Goal: Task Accomplishment & Management: Use online tool/utility

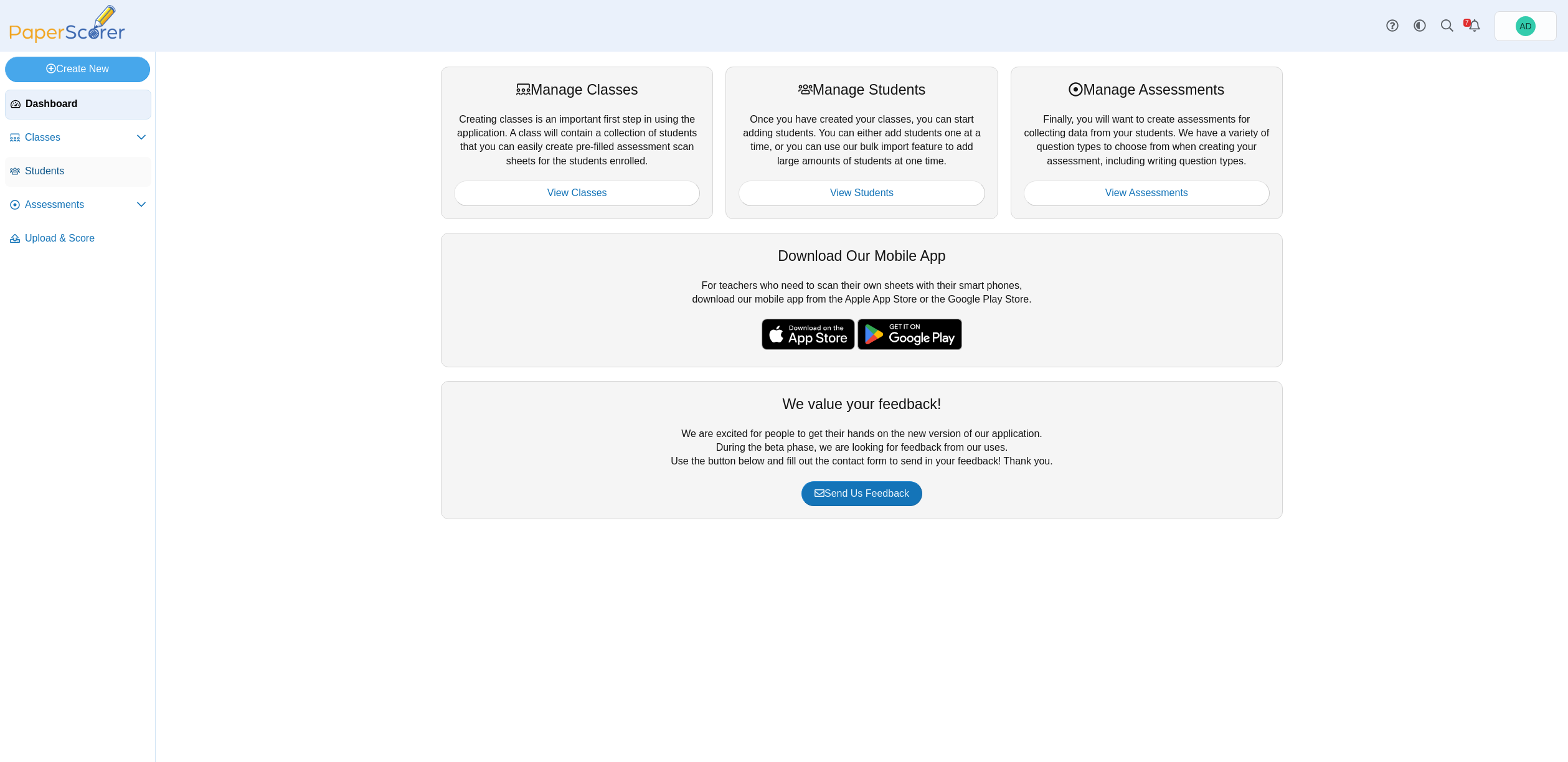
click at [46, 173] on span "Students" at bounding box center [85, 171] width 122 height 14
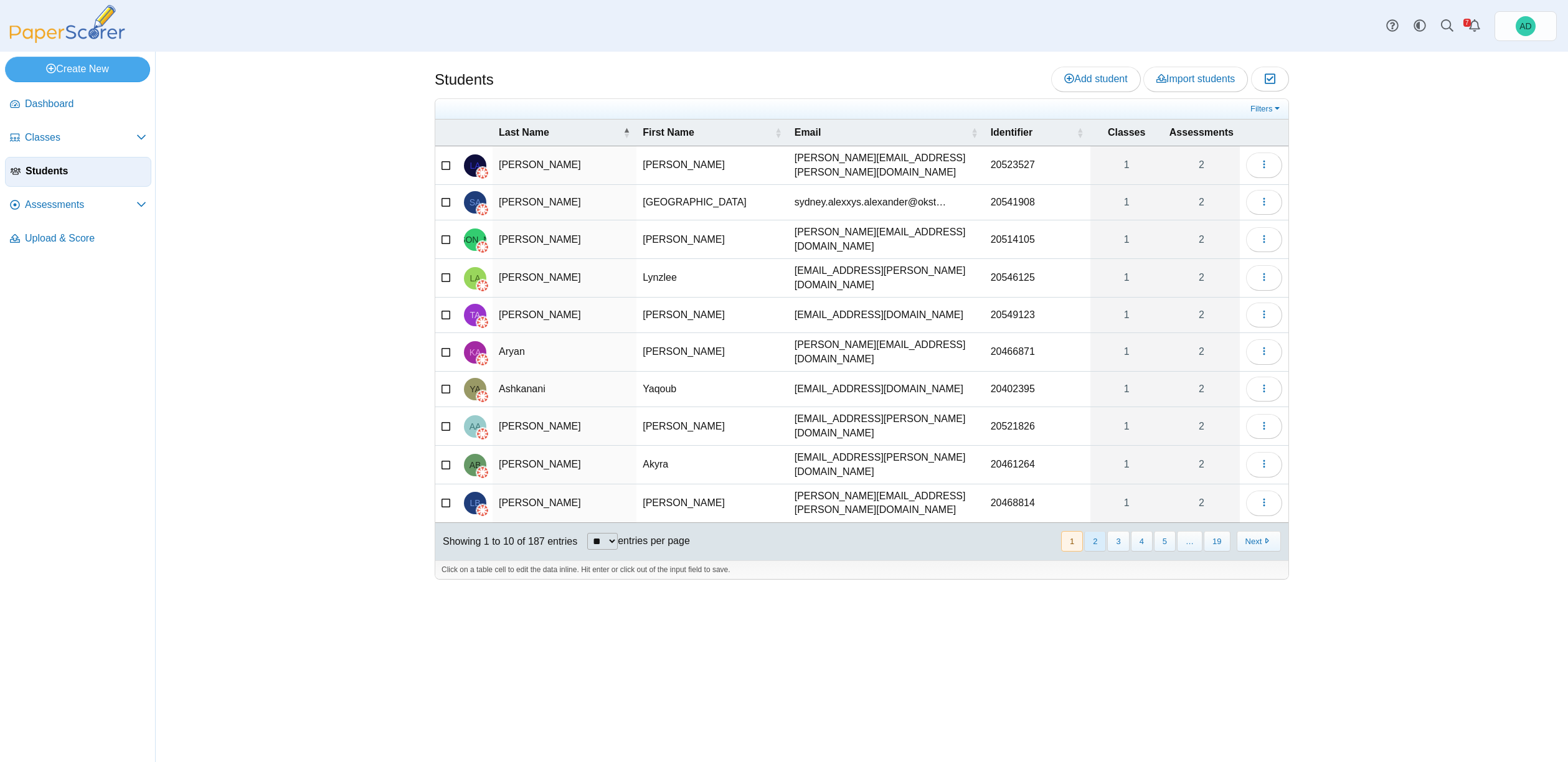
click at [1097, 531] on button "2" at bounding box center [1095, 541] width 22 height 21
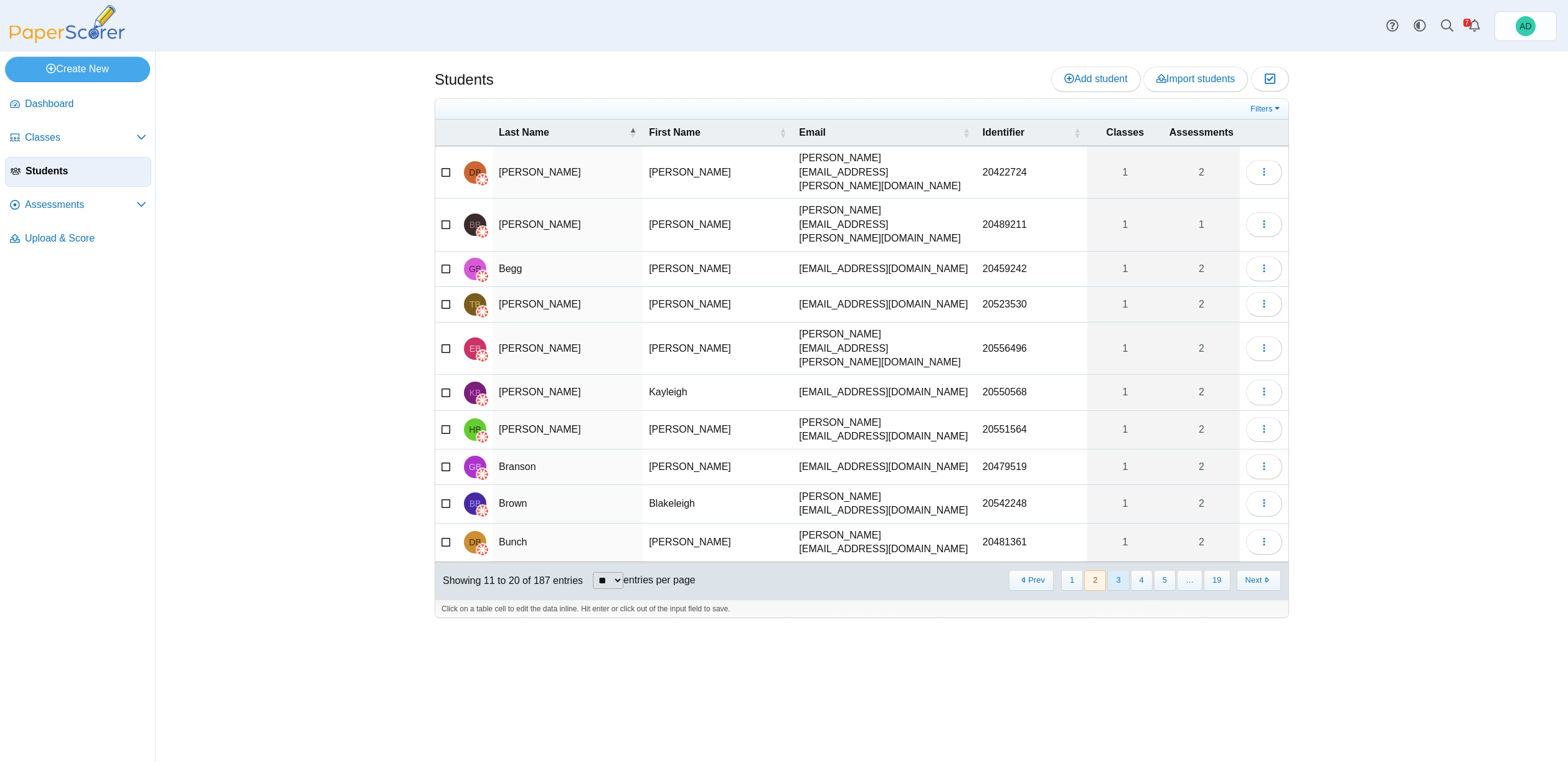
click at [1123, 570] on button "3" at bounding box center [1118, 580] width 22 height 21
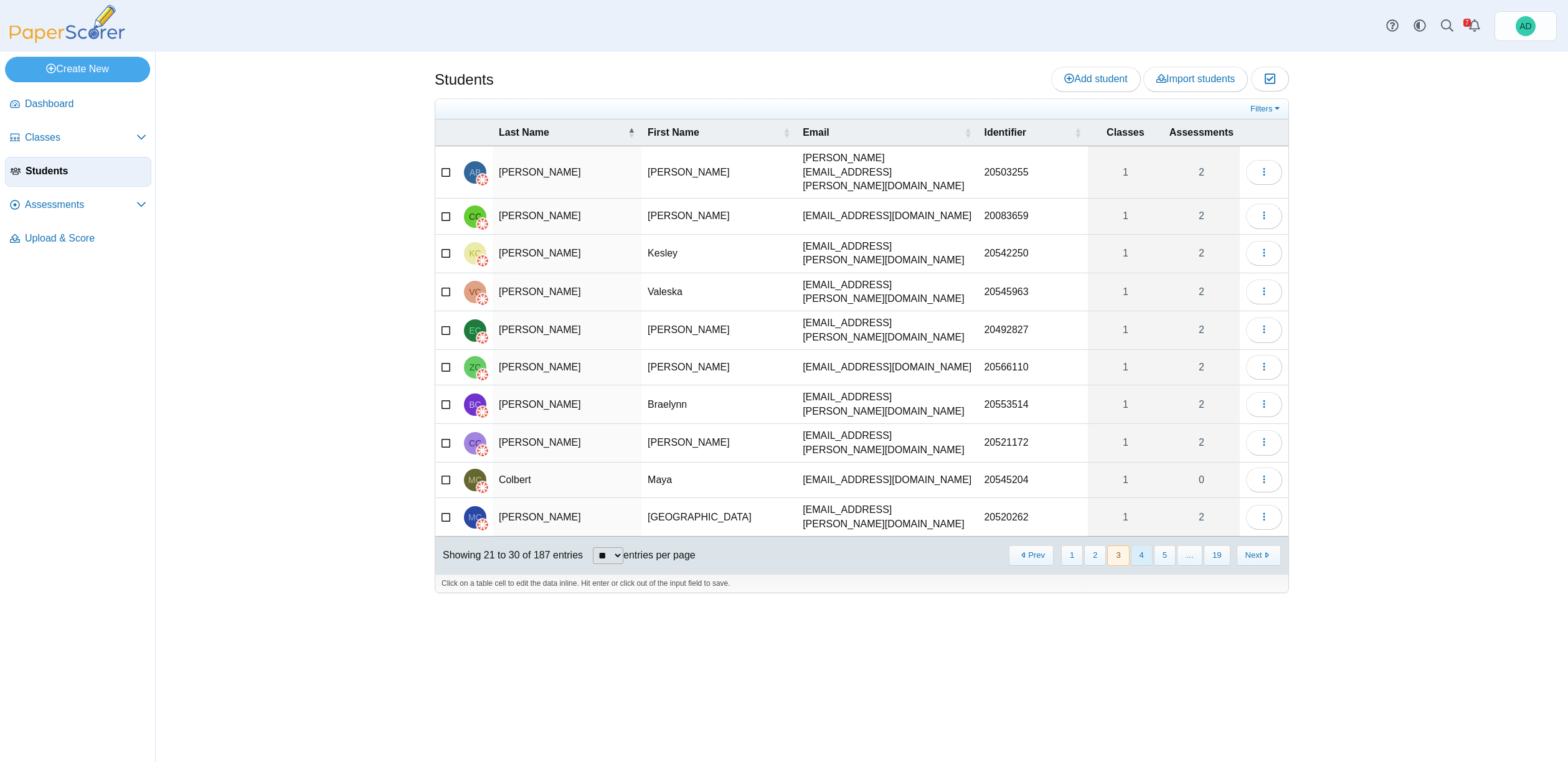
click at [1143, 546] on button "4" at bounding box center [1141, 556] width 22 height 21
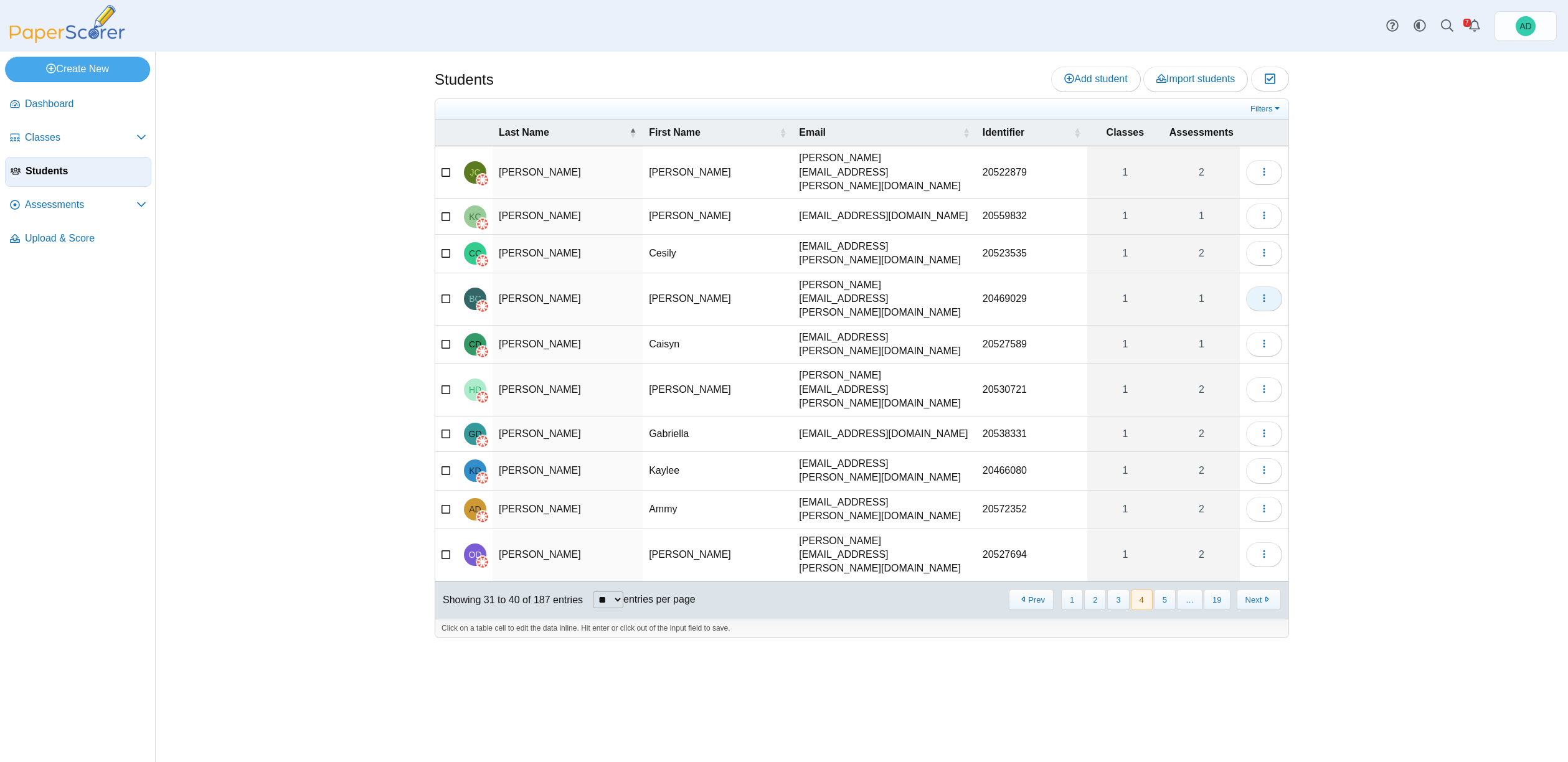
click at [1265, 293] on icon "button" at bounding box center [1263, 297] width 10 height 10
click at [1222, 336] on link "View assessments" at bounding box center [1207, 336] width 149 height 19
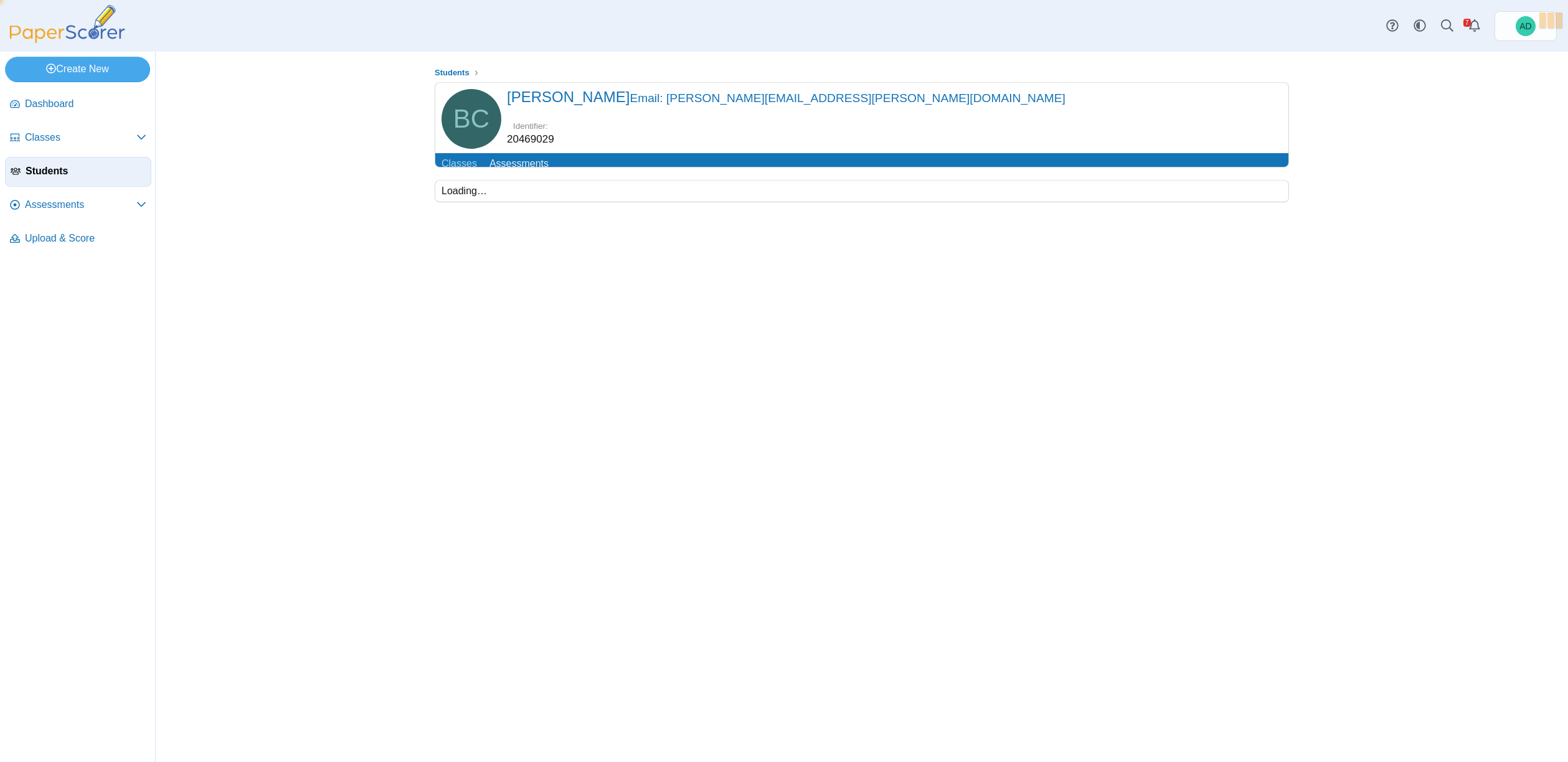
scroll to position [33, 0]
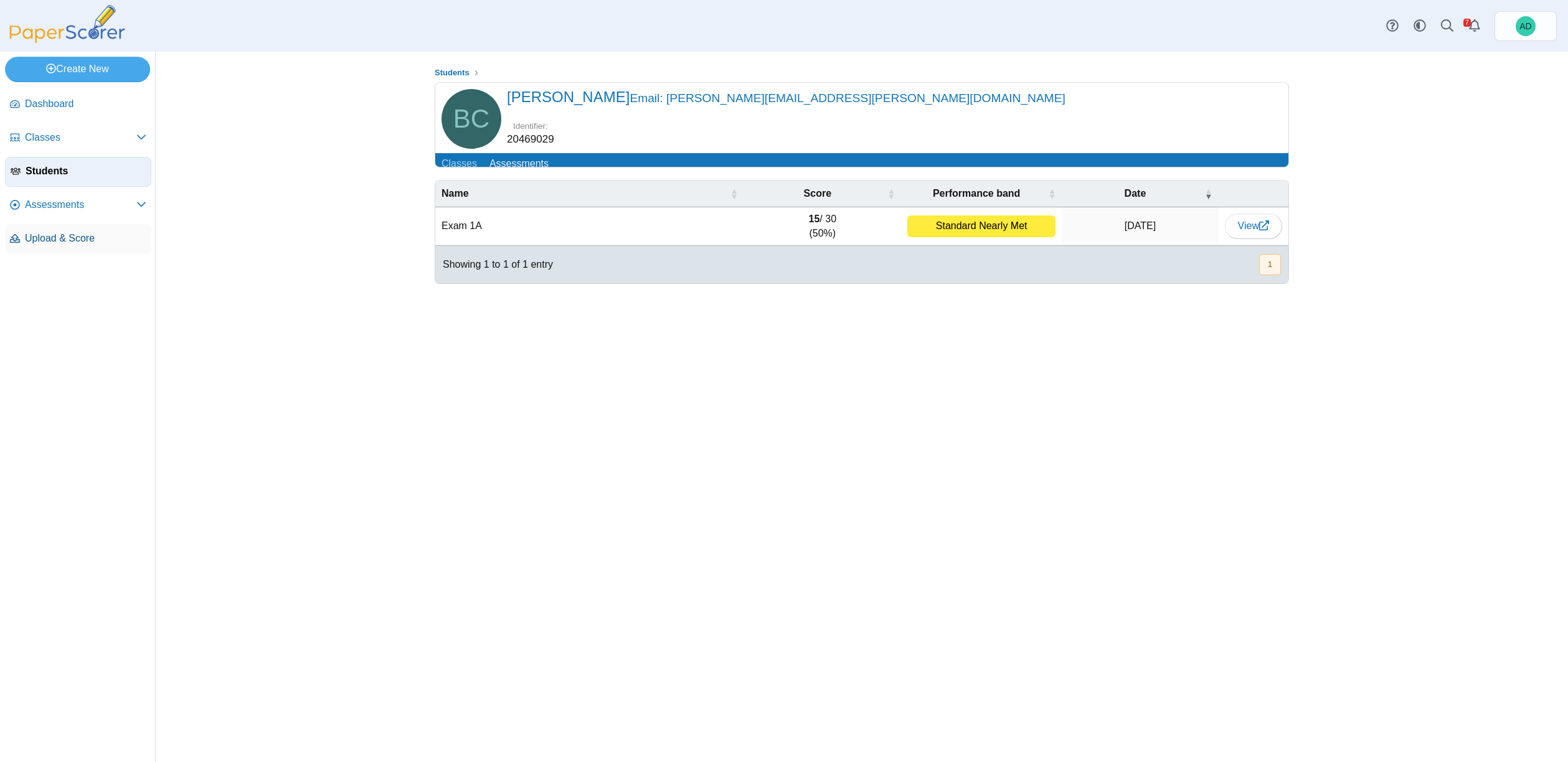
click at [68, 232] on span "Upload & Score" at bounding box center [85, 238] width 122 height 14
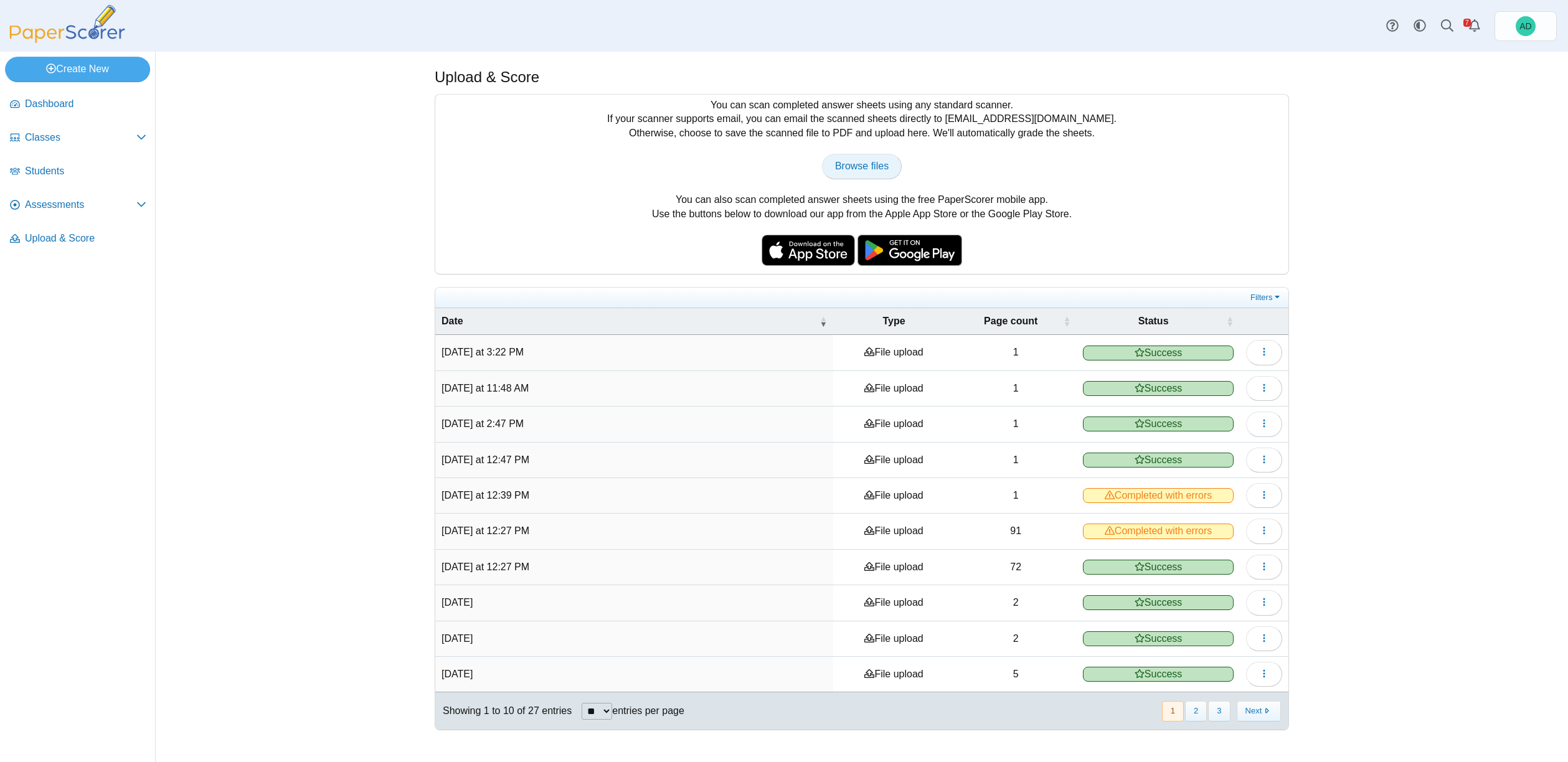
click at [855, 168] on span "Browse files" at bounding box center [861, 166] width 54 height 11
type input "**********"
click at [53, 171] on span "Students" at bounding box center [85, 171] width 122 height 14
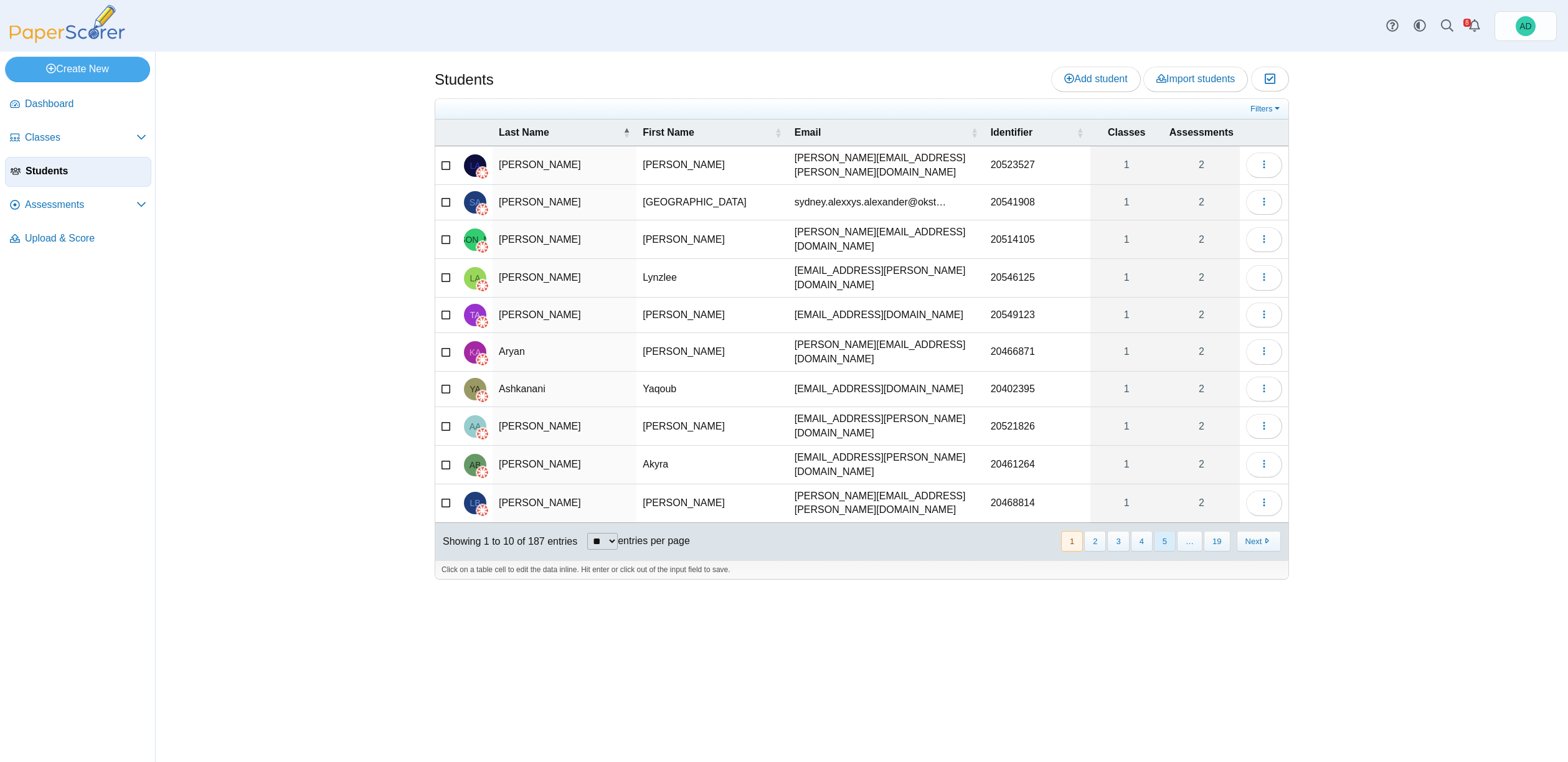
click at [1161, 531] on button "5" at bounding box center [1165, 541] width 22 height 21
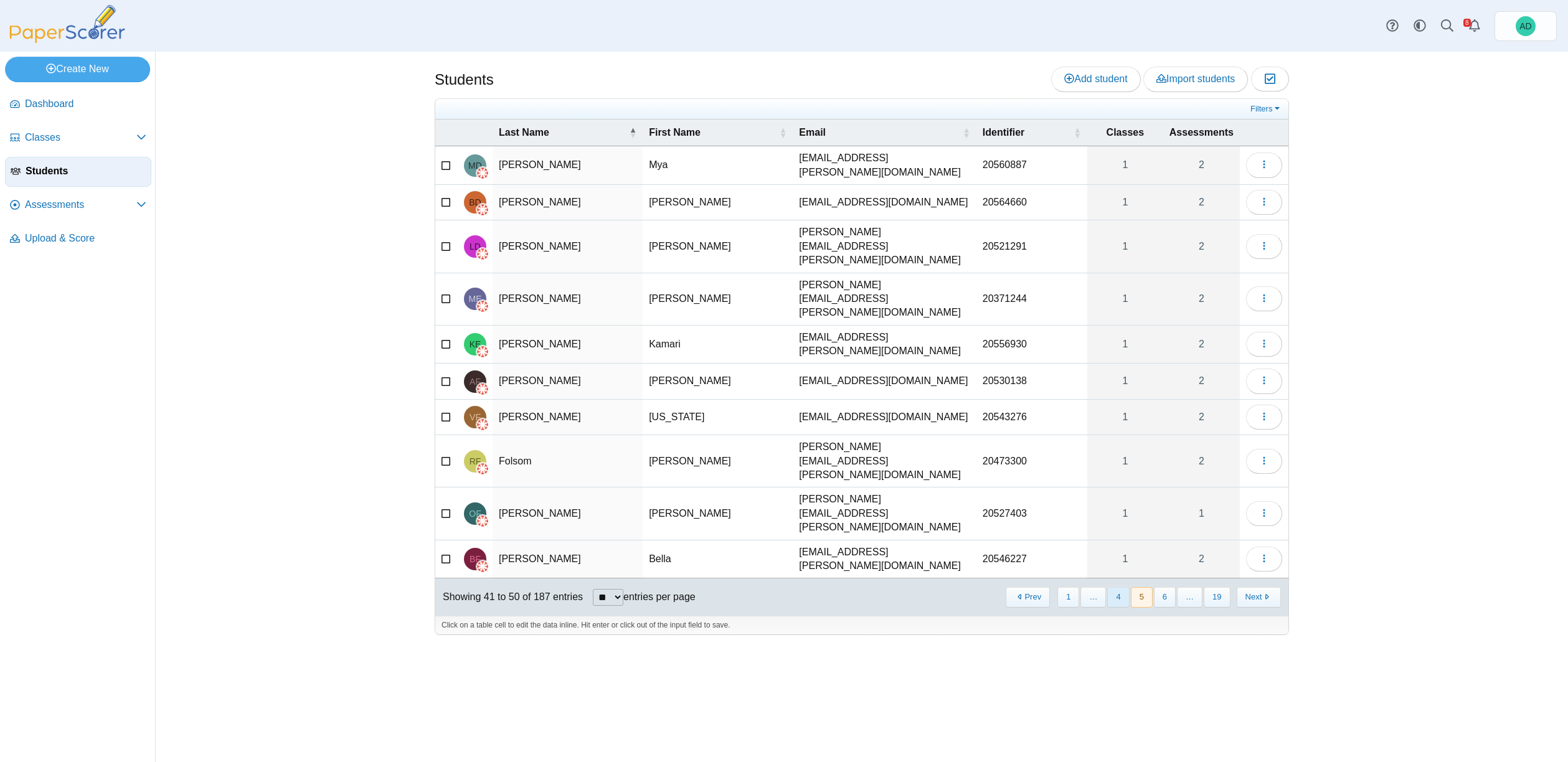
click at [1120, 587] on button "4" at bounding box center [1118, 597] width 22 height 21
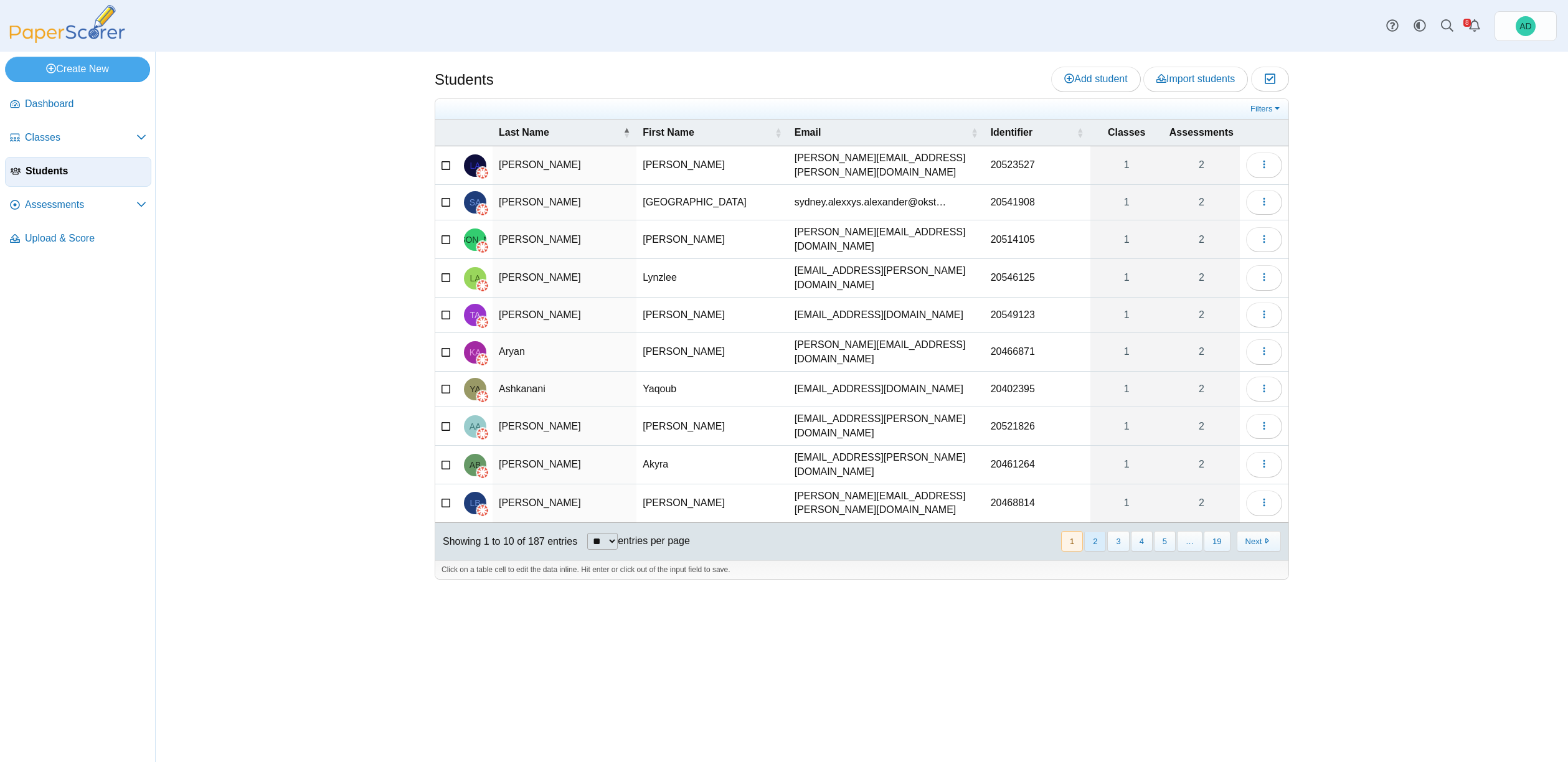
click at [1091, 531] on button "2" at bounding box center [1095, 541] width 22 height 21
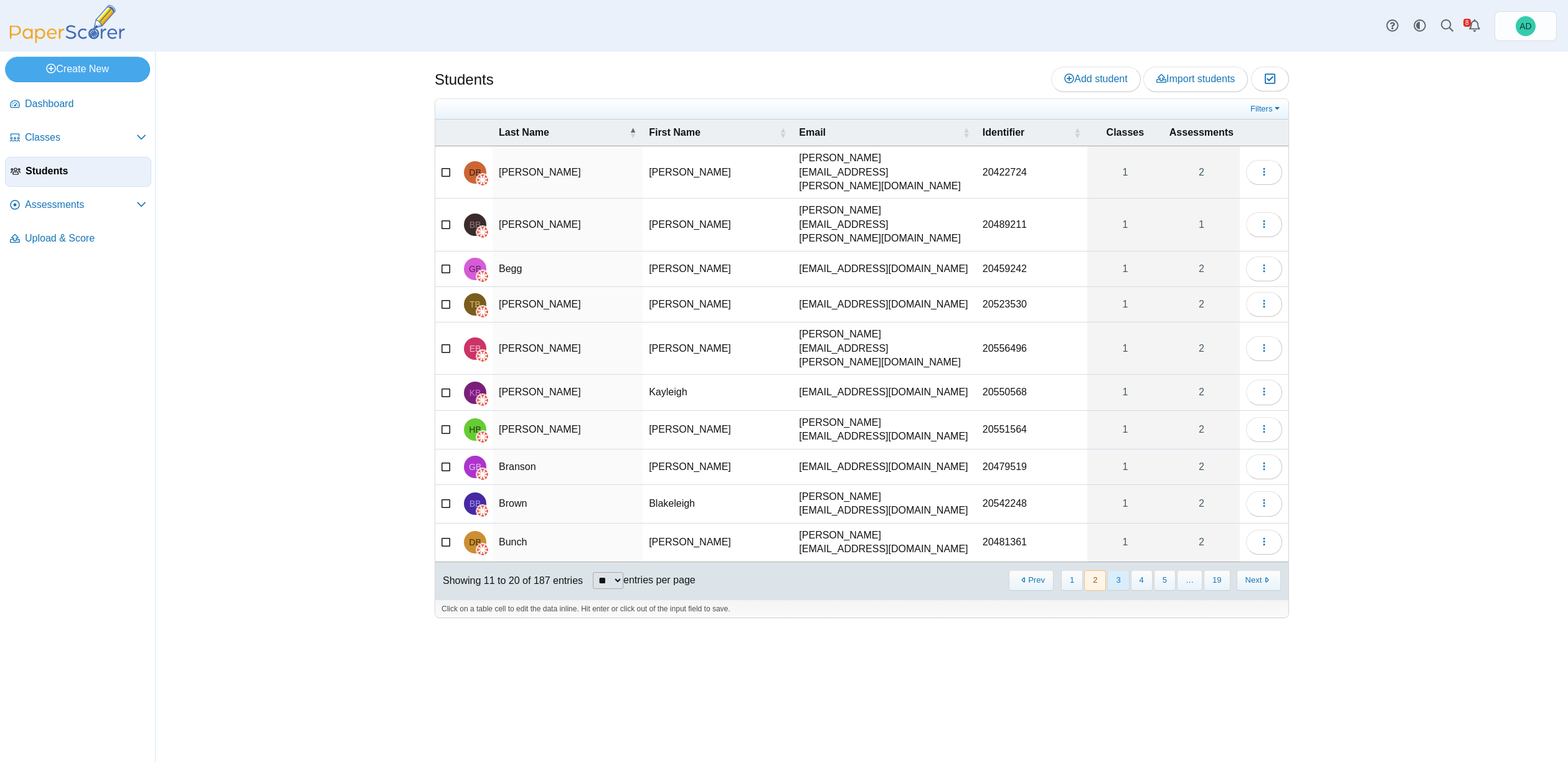
click at [1118, 570] on button "3" at bounding box center [1118, 580] width 22 height 21
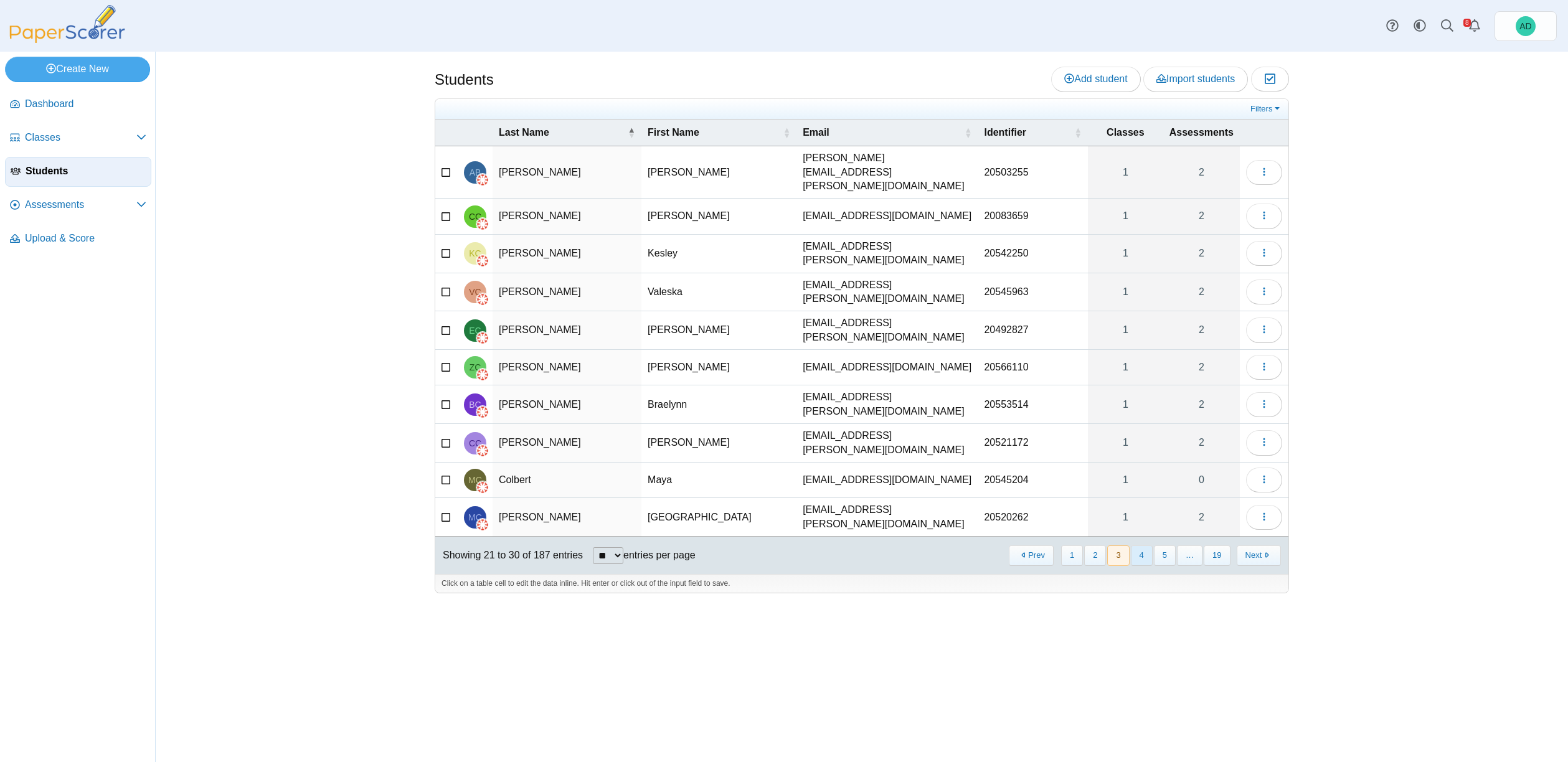
click at [1139, 546] on button "4" at bounding box center [1141, 556] width 22 height 21
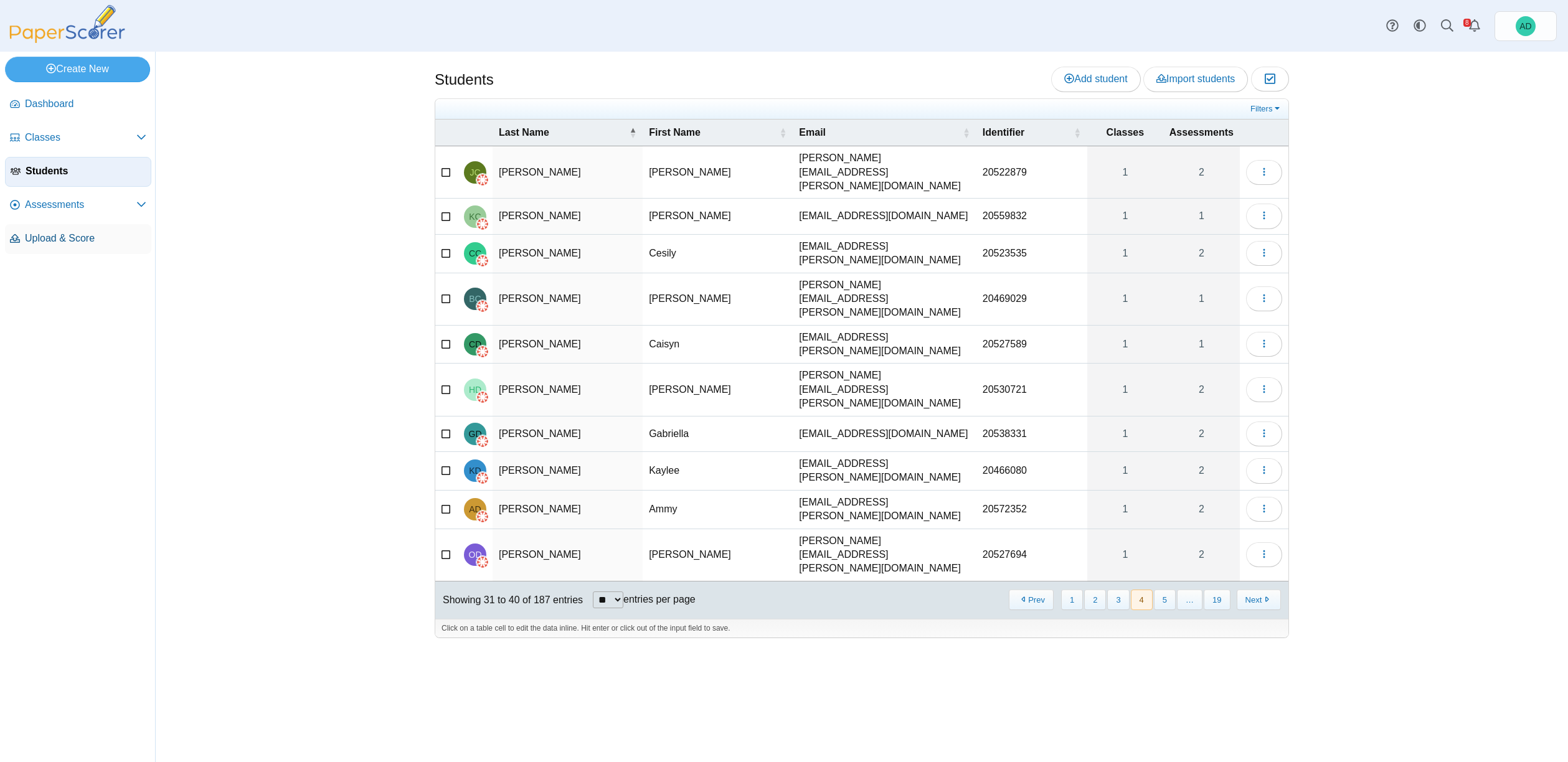
click at [56, 238] on span "Upload & Score" at bounding box center [85, 238] width 122 height 14
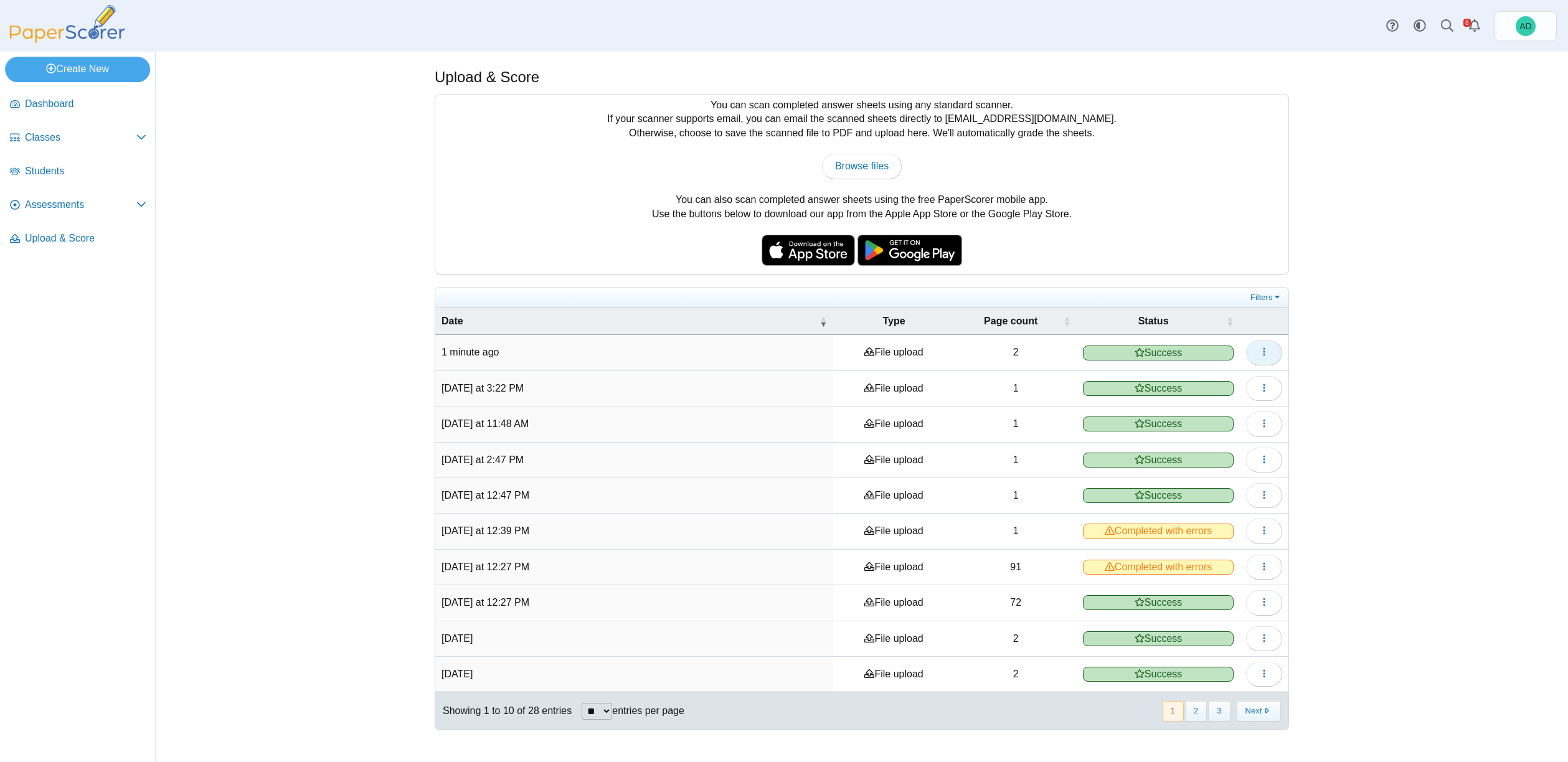
click at [1262, 353] on icon "button" at bounding box center [1263, 351] width 10 height 10
click at [1208, 380] on link "View scanned pages" at bounding box center [1207, 379] width 149 height 19
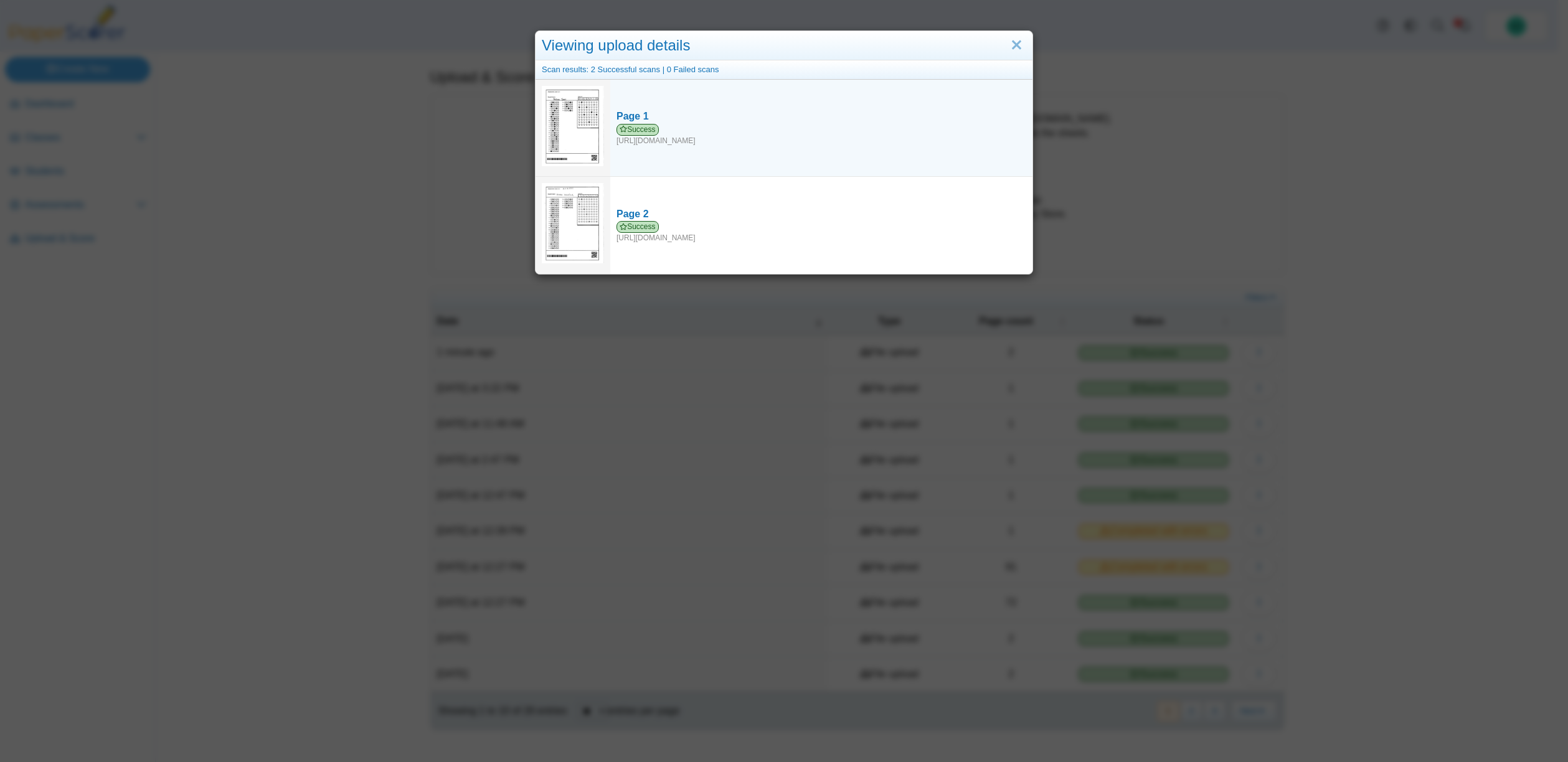
click at [586, 107] on img at bounding box center [573, 125] width 62 height 80
click at [568, 114] on img at bounding box center [573, 125] width 62 height 80
click at [643, 125] on span "Success" at bounding box center [638, 129] width 43 height 12
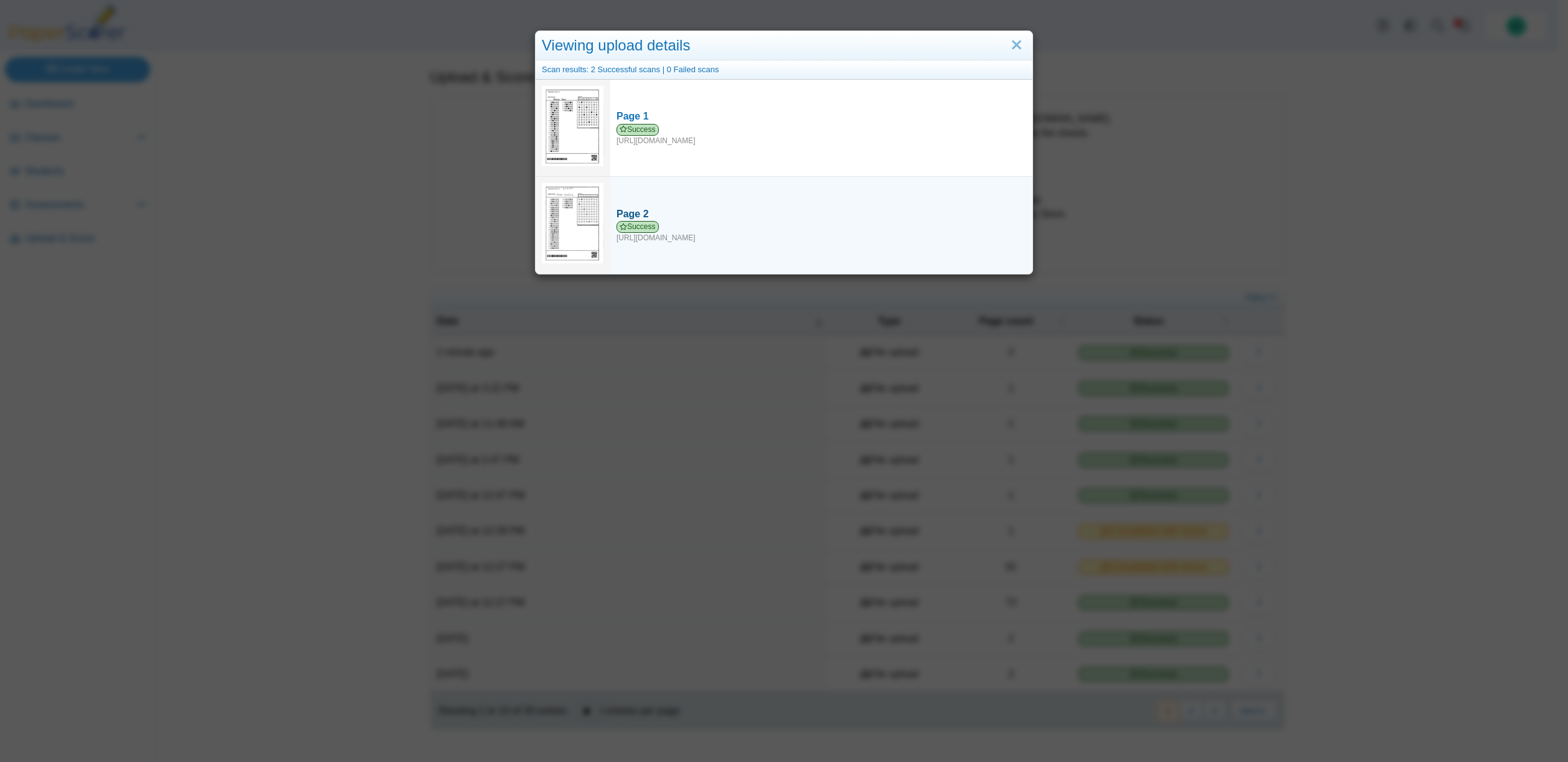
click at [638, 226] on span "Success" at bounding box center [638, 226] width 43 height 12
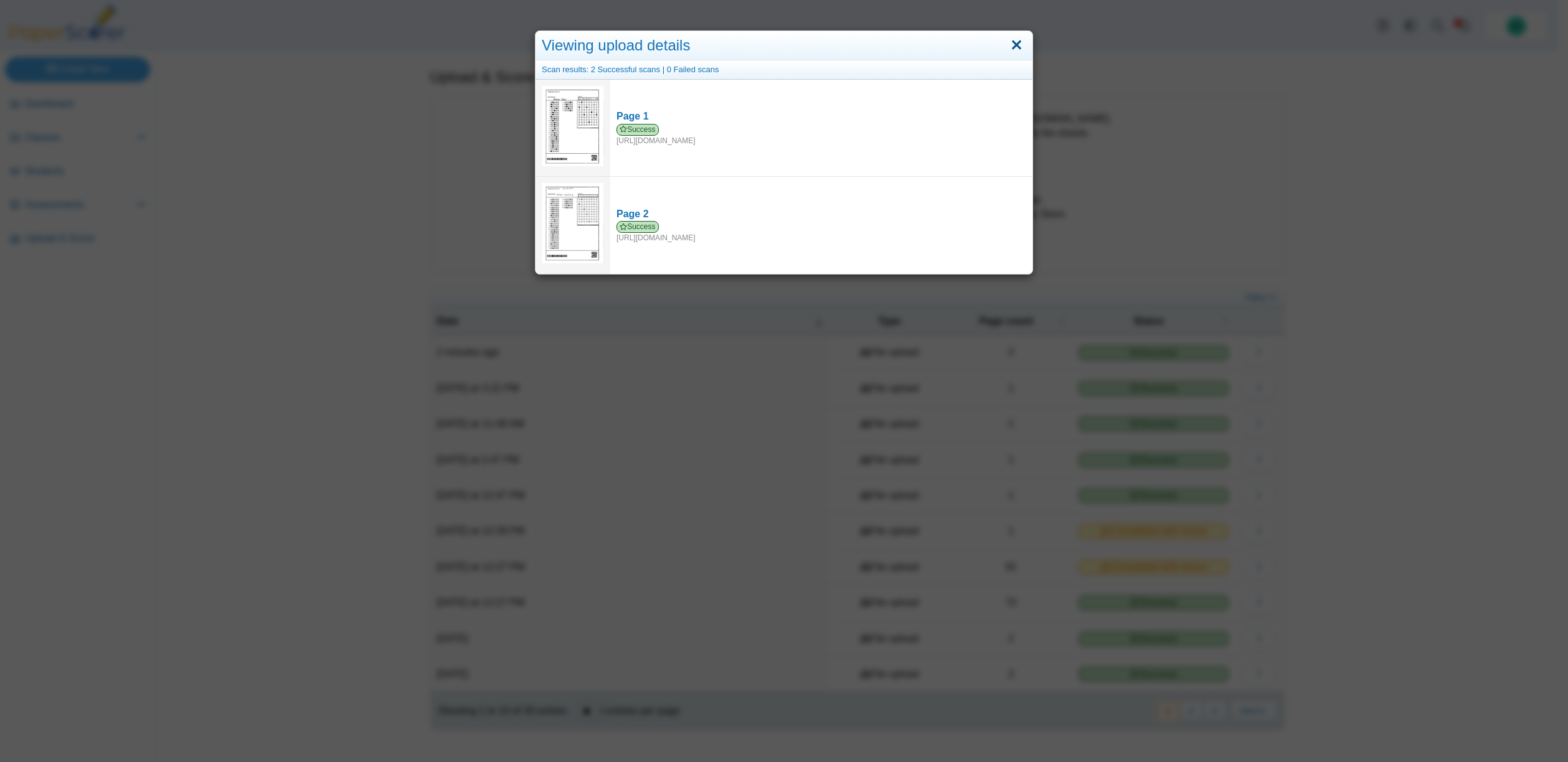
click at [1015, 46] on link "Close" at bounding box center [1016, 45] width 19 height 21
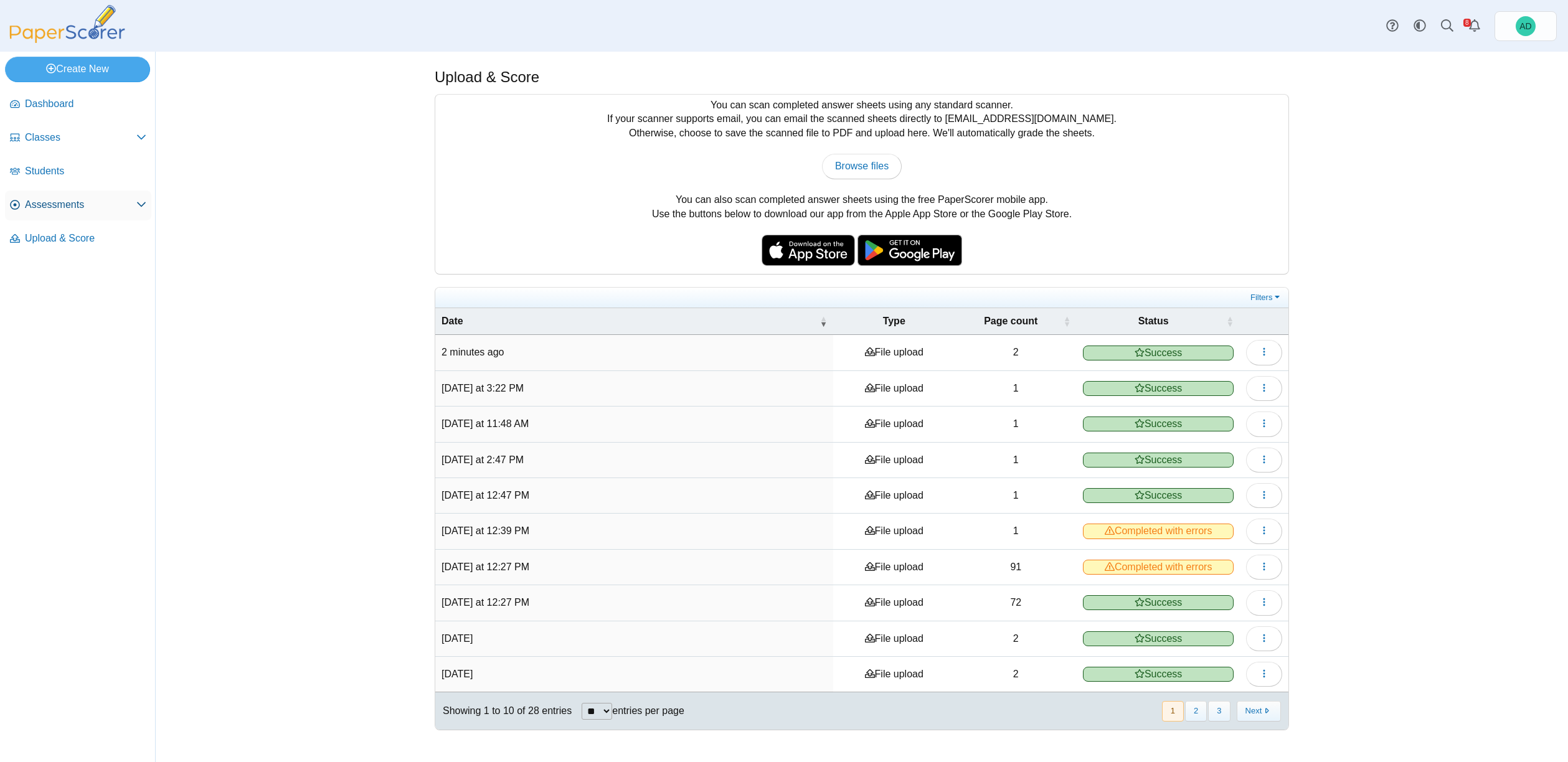
click at [64, 205] on span "Assessments" at bounding box center [80, 205] width 112 height 14
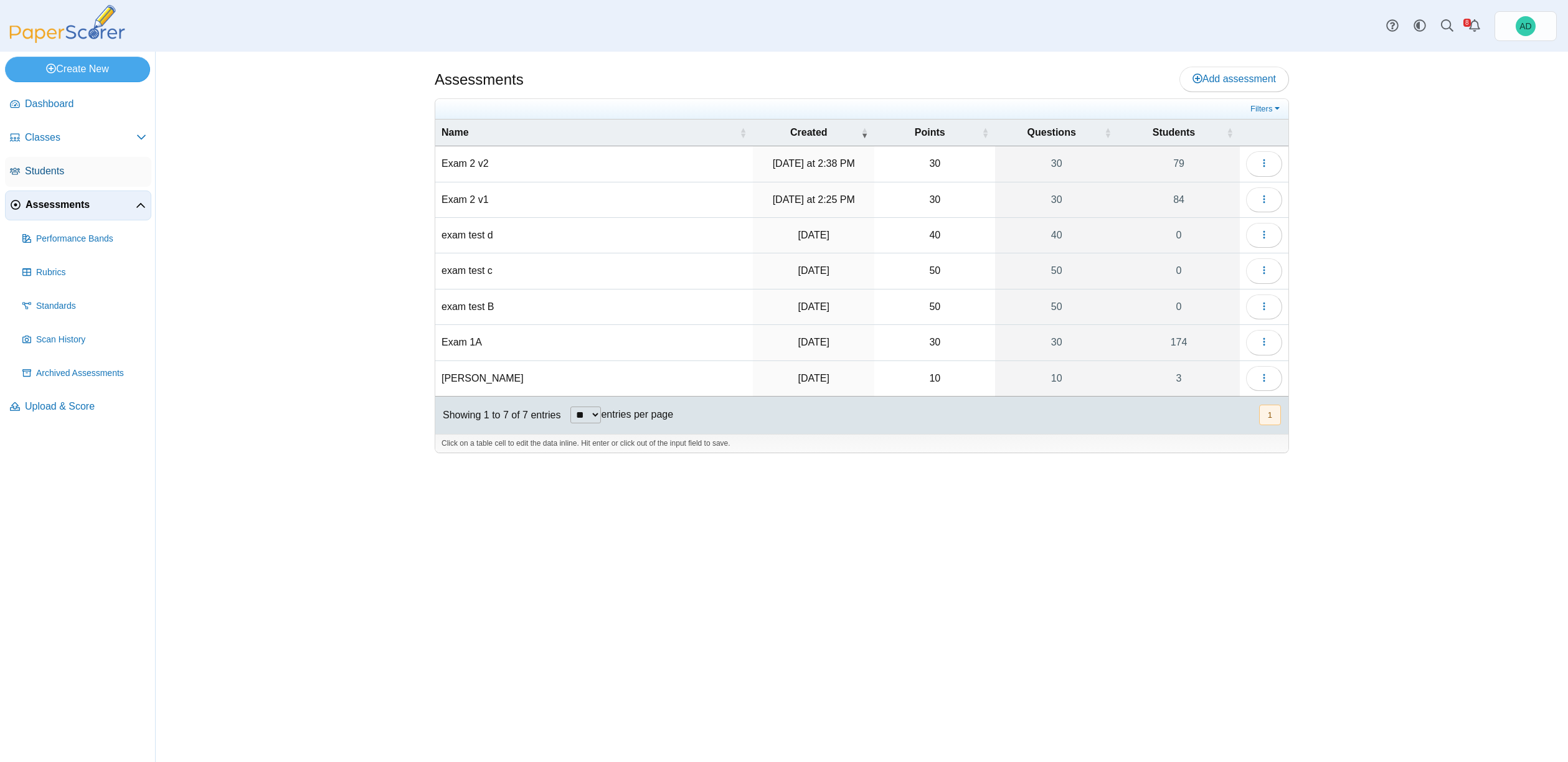
click at [51, 170] on span "Students" at bounding box center [85, 171] width 122 height 14
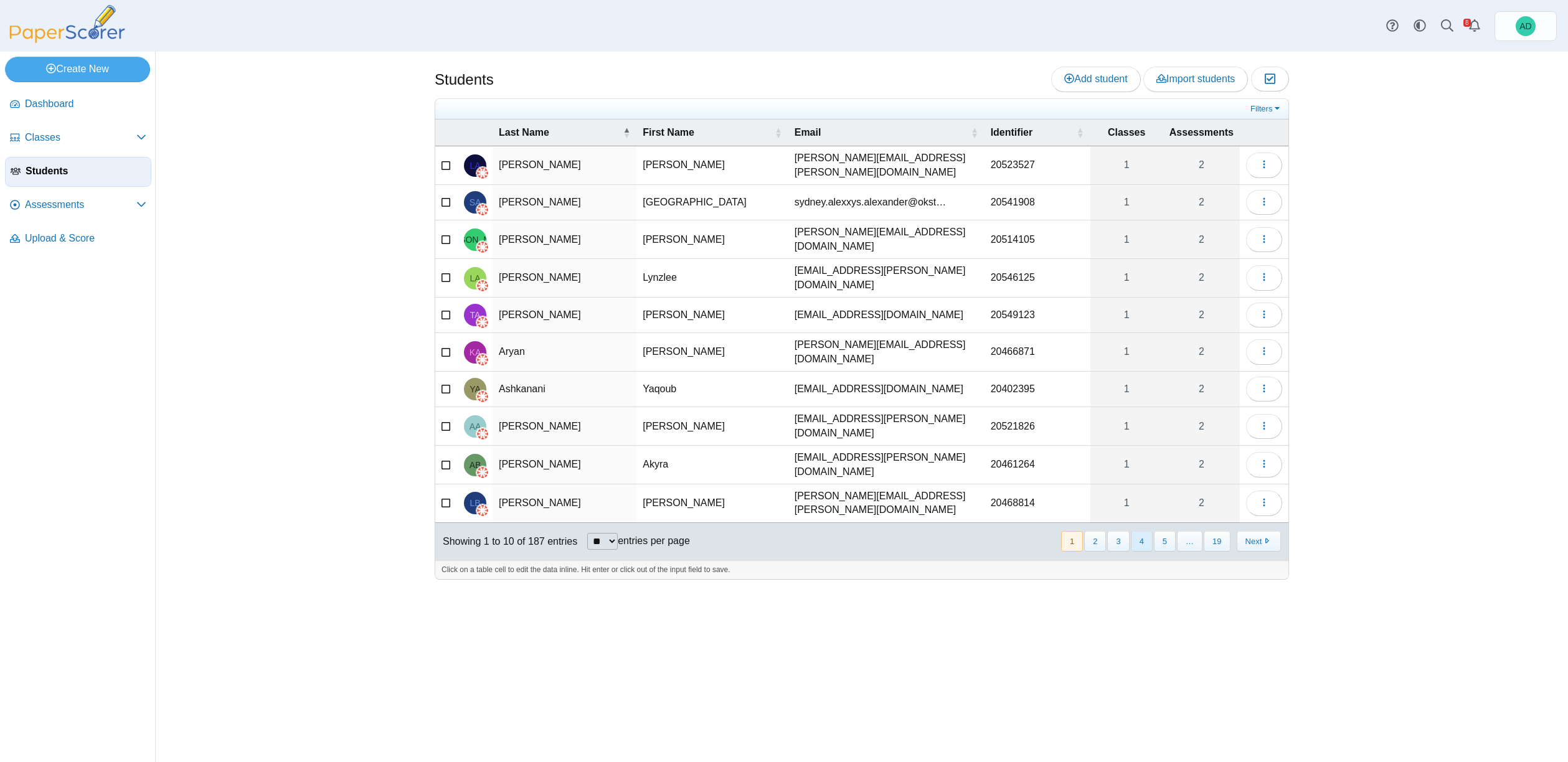
click at [1146, 531] on button "4" at bounding box center [1141, 541] width 22 height 21
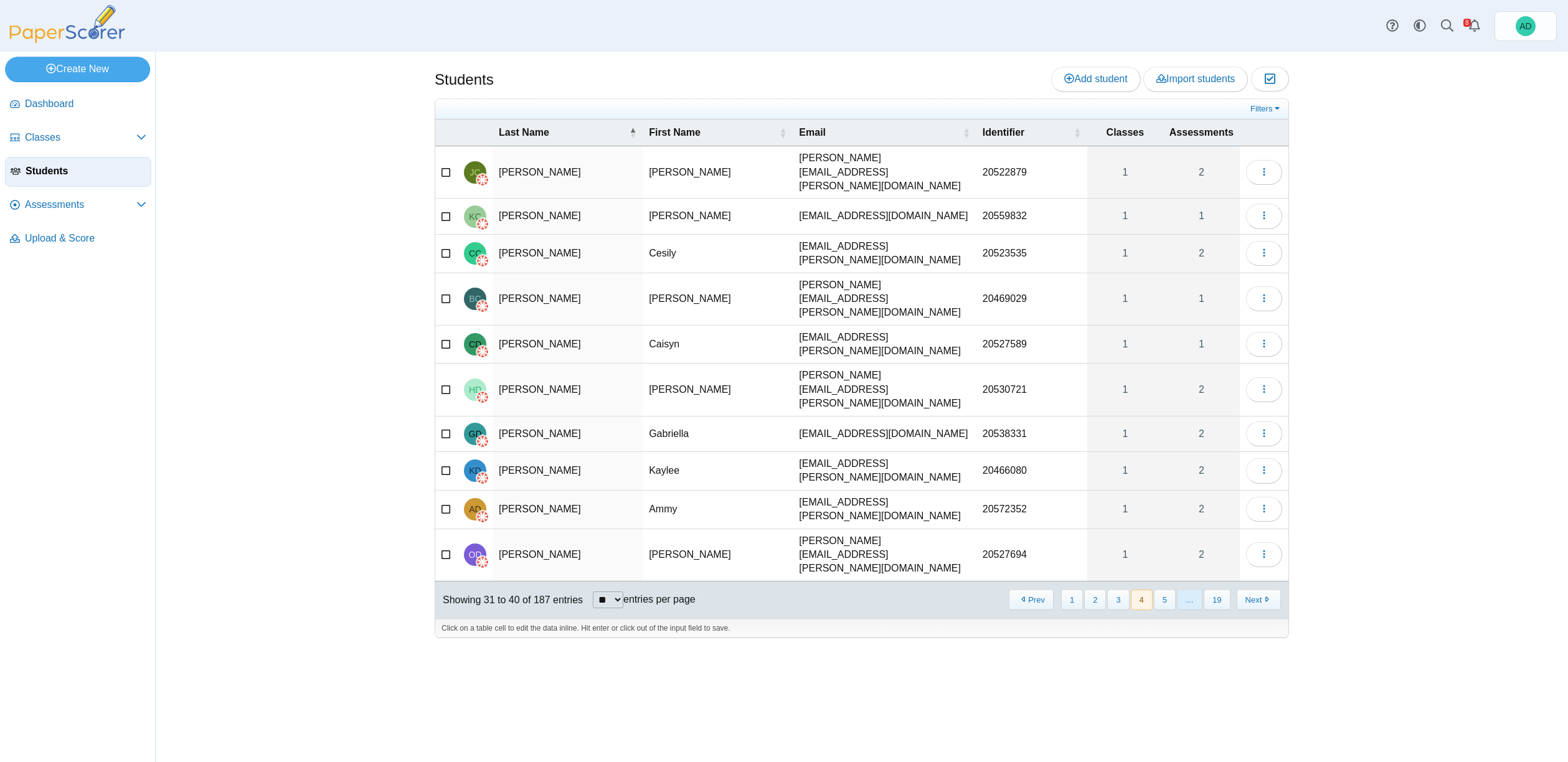
click at [1188, 589] on span "…" at bounding box center [1190, 599] width 25 height 21
click at [1164, 589] on button "5" at bounding box center [1165, 599] width 22 height 21
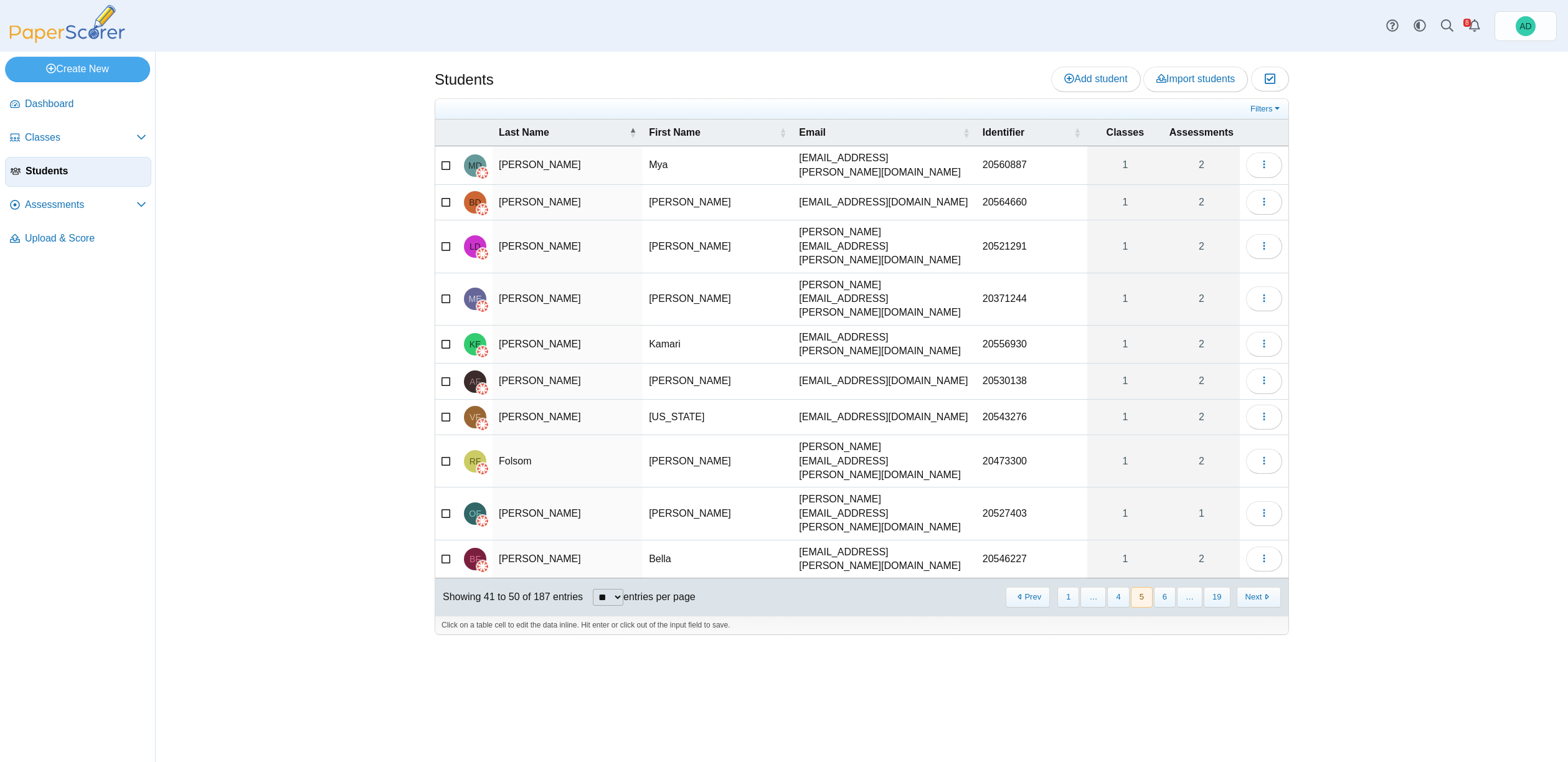
click at [1164, 587] on button "6" at bounding box center [1165, 597] width 22 height 21
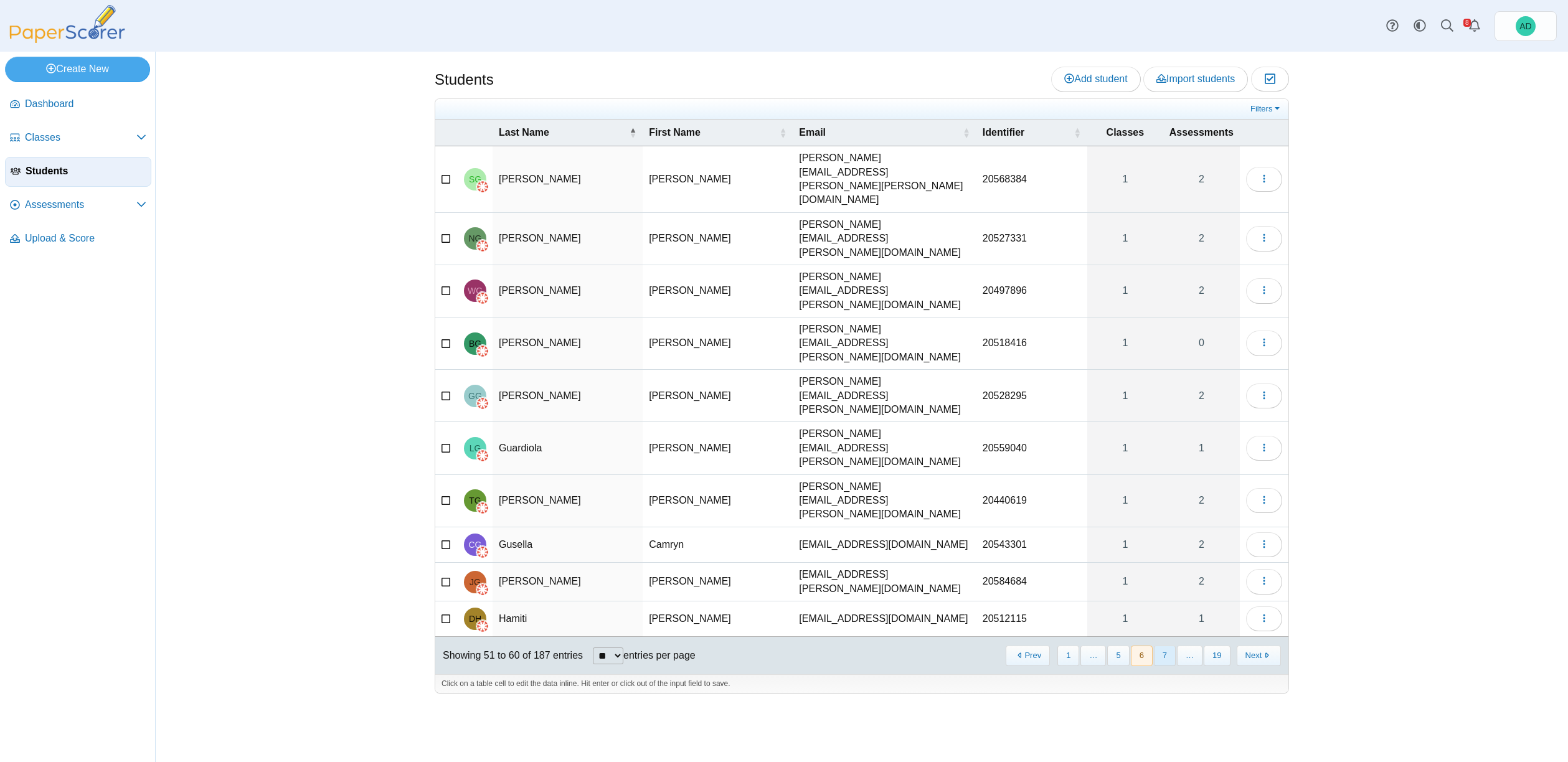
click at [1164, 646] on button "7" at bounding box center [1165, 656] width 22 height 21
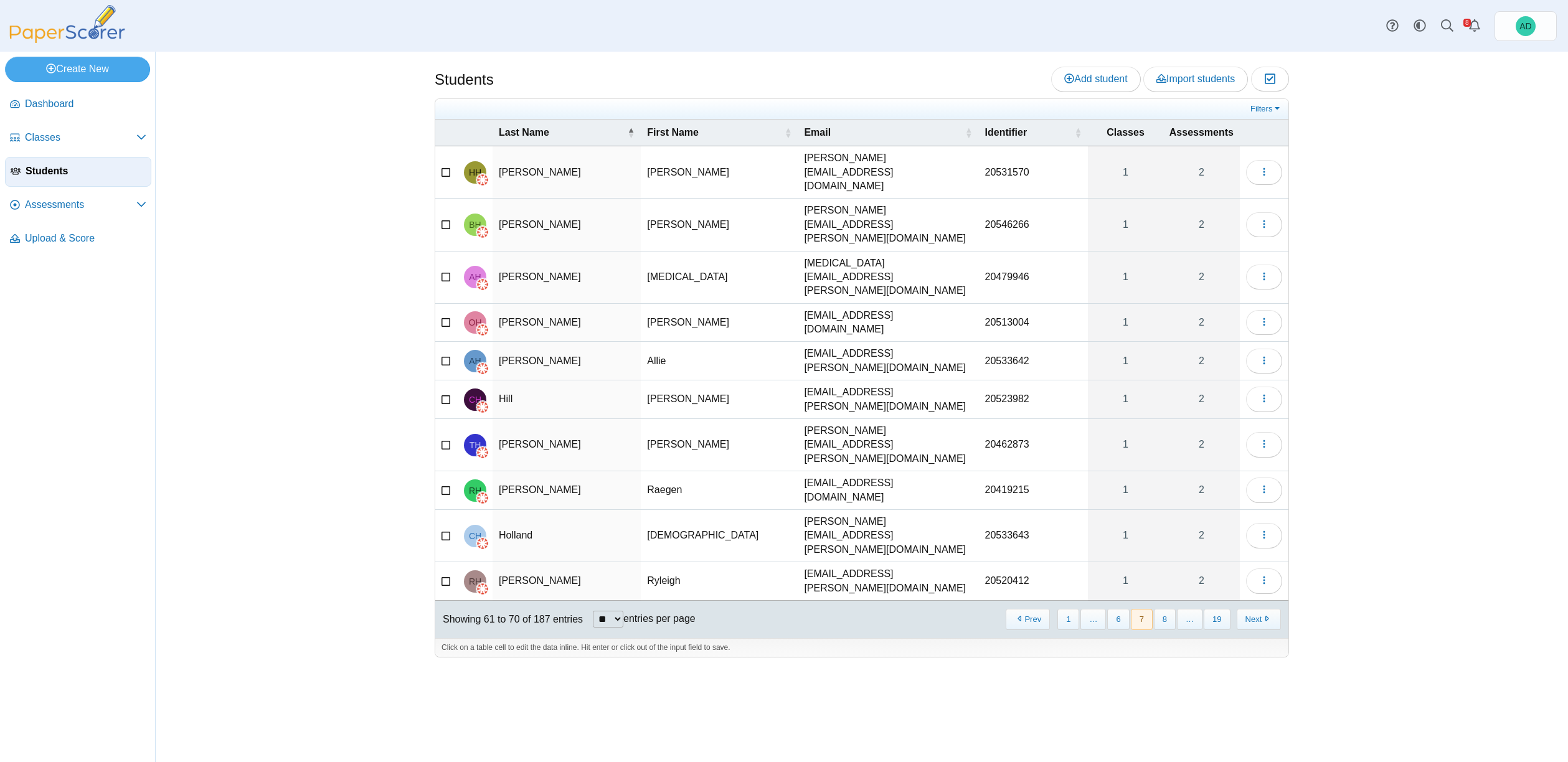
click at [1164, 609] on button "8" at bounding box center [1165, 619] width 22 height 21
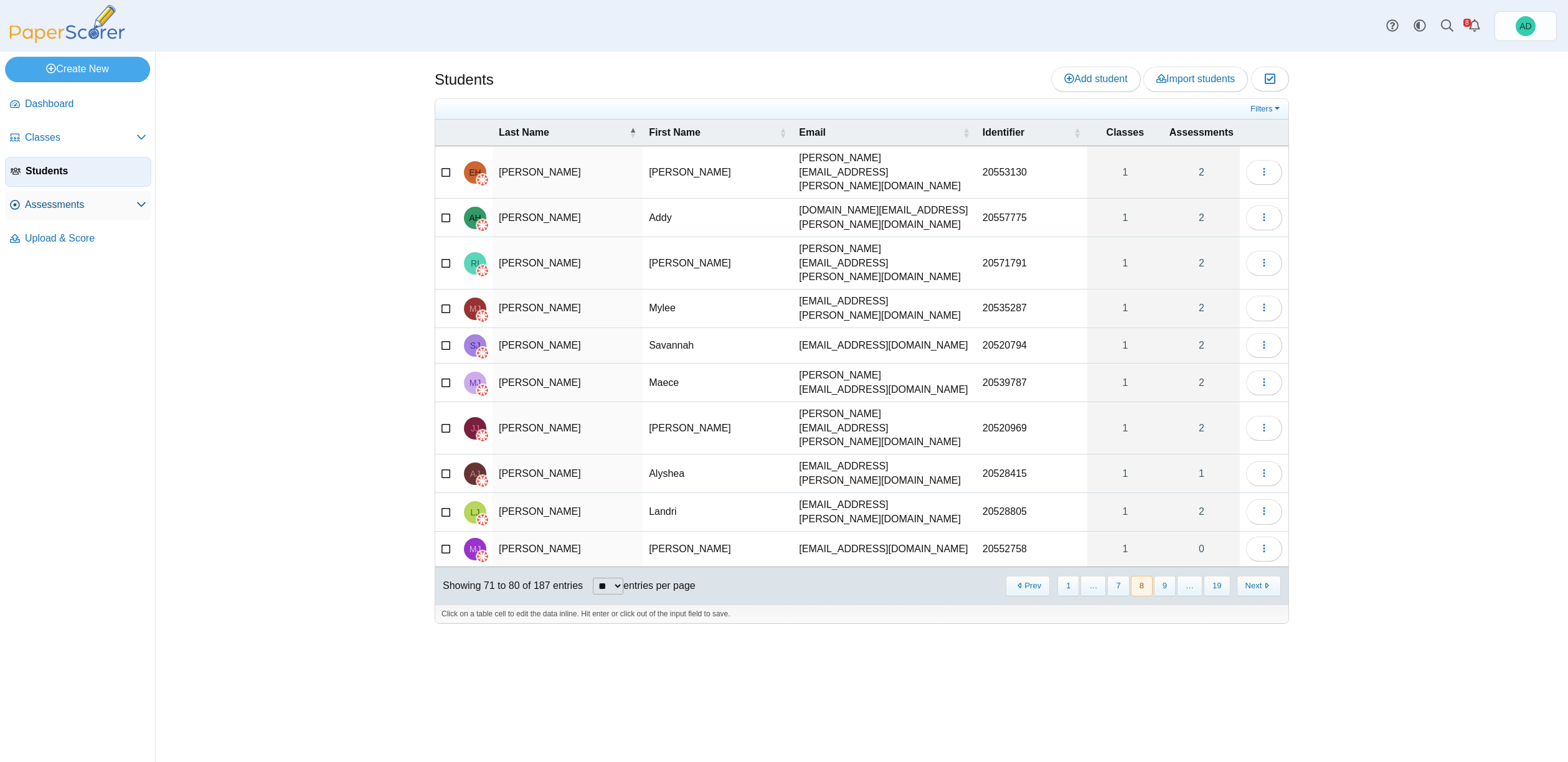
click at [140, 203] on icon at bounding box center [141, 204] width 10 height 10
click at [58, 203] on span "Assessments" at bounding box center [80, 205] width 112 height 14
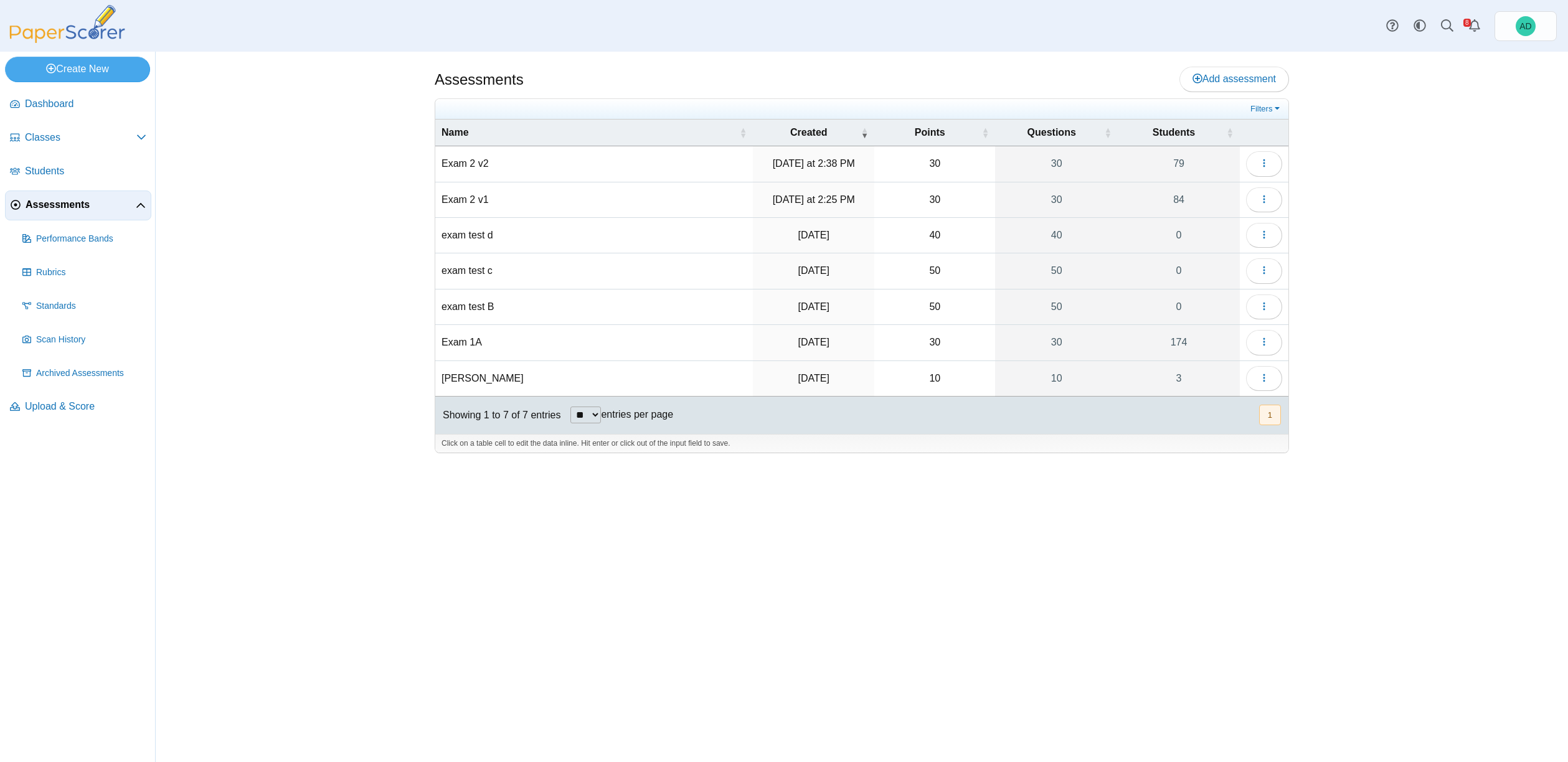
click at [477, 199] on td "Exam 2 v1" at bounding box center [594, 200] width 317 height 35
click at [1262, 196] on icon "button" at bounding box center [1263, 199] width 10 height 10
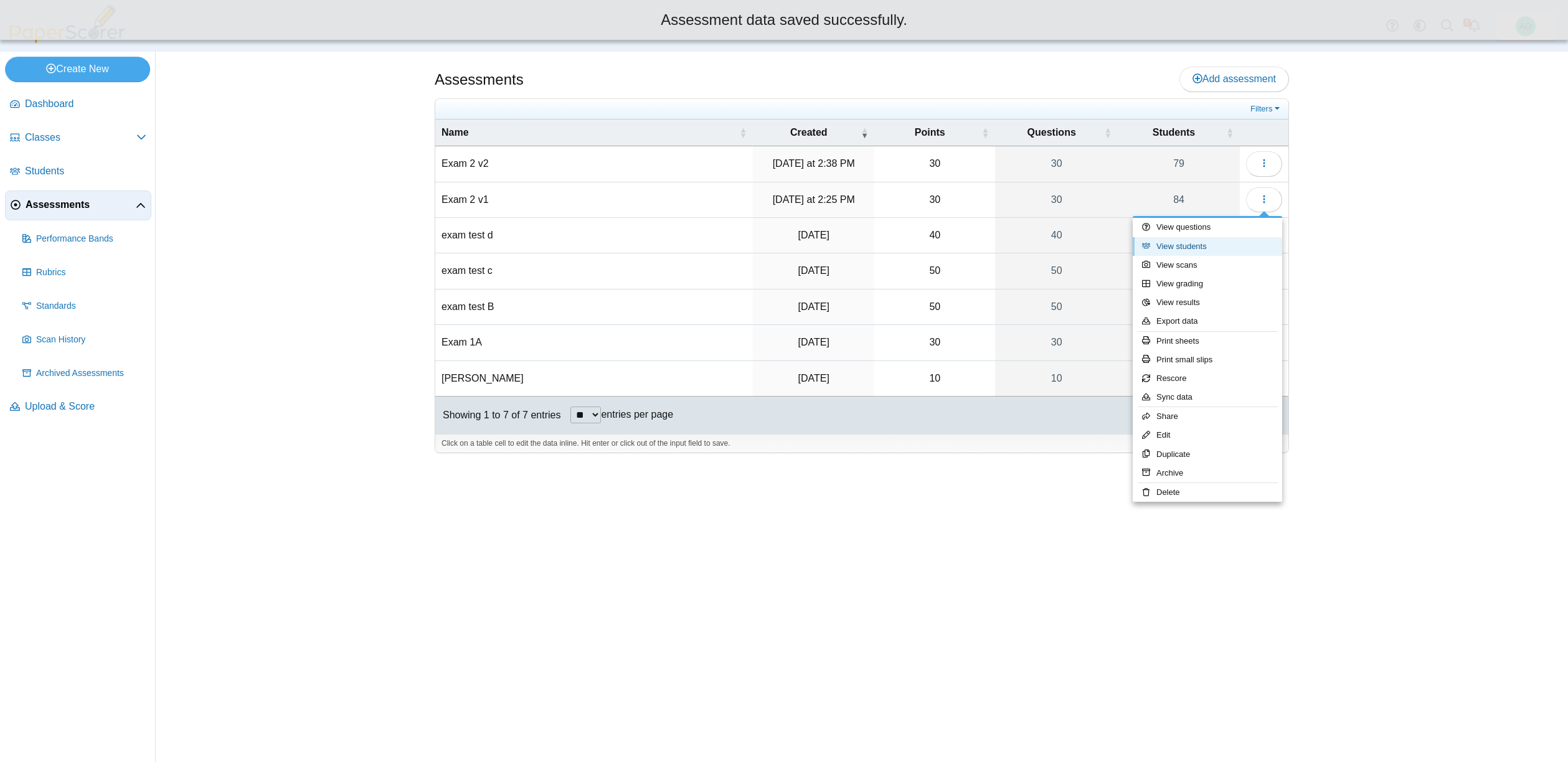
click at [1193, 248] on link "View students" at bounding box center [1207, 246] width 149 height 19
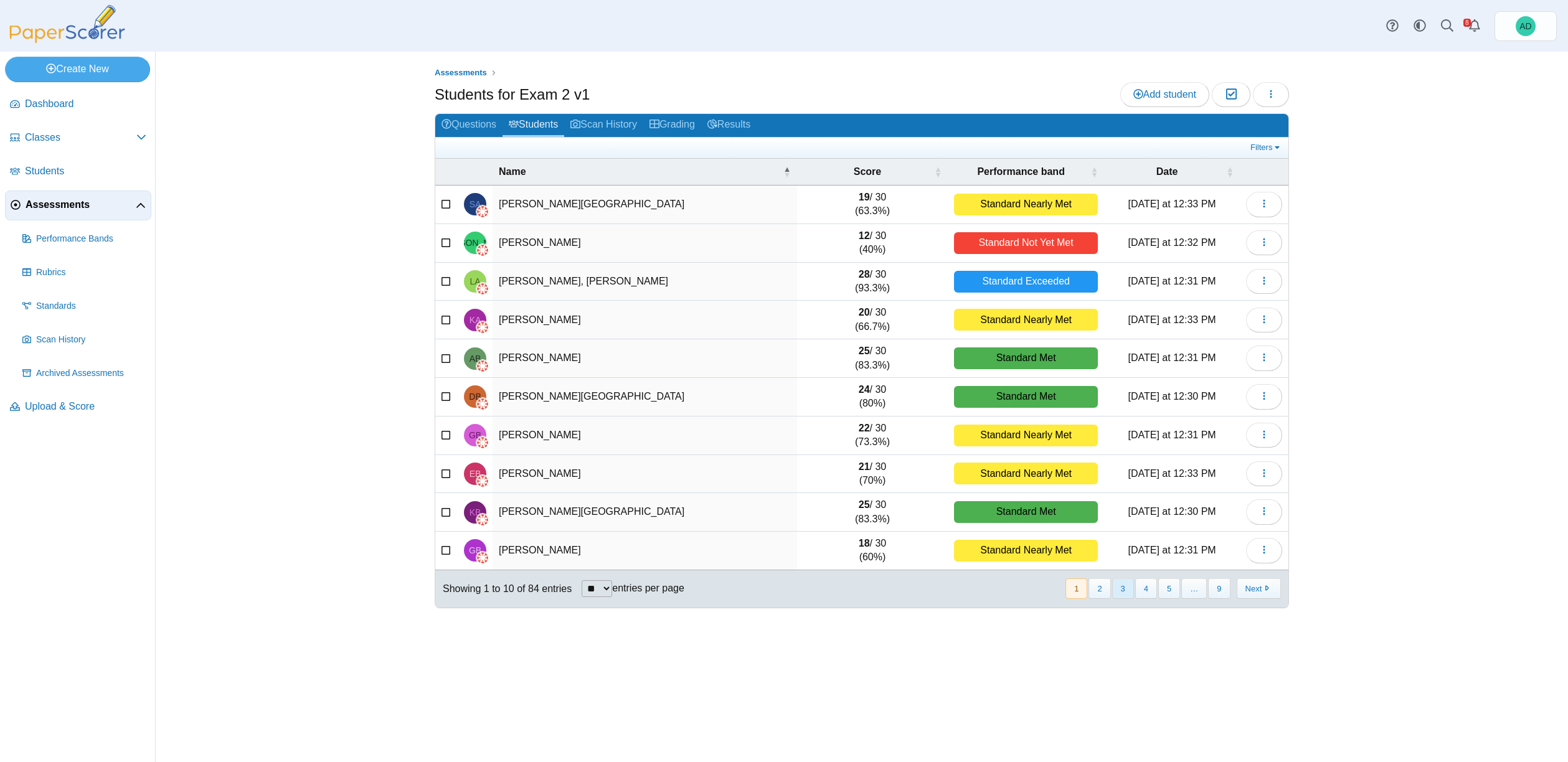
click at [1122, 589] on button "3" at bounding box center [1123, 588] width 22 height 21
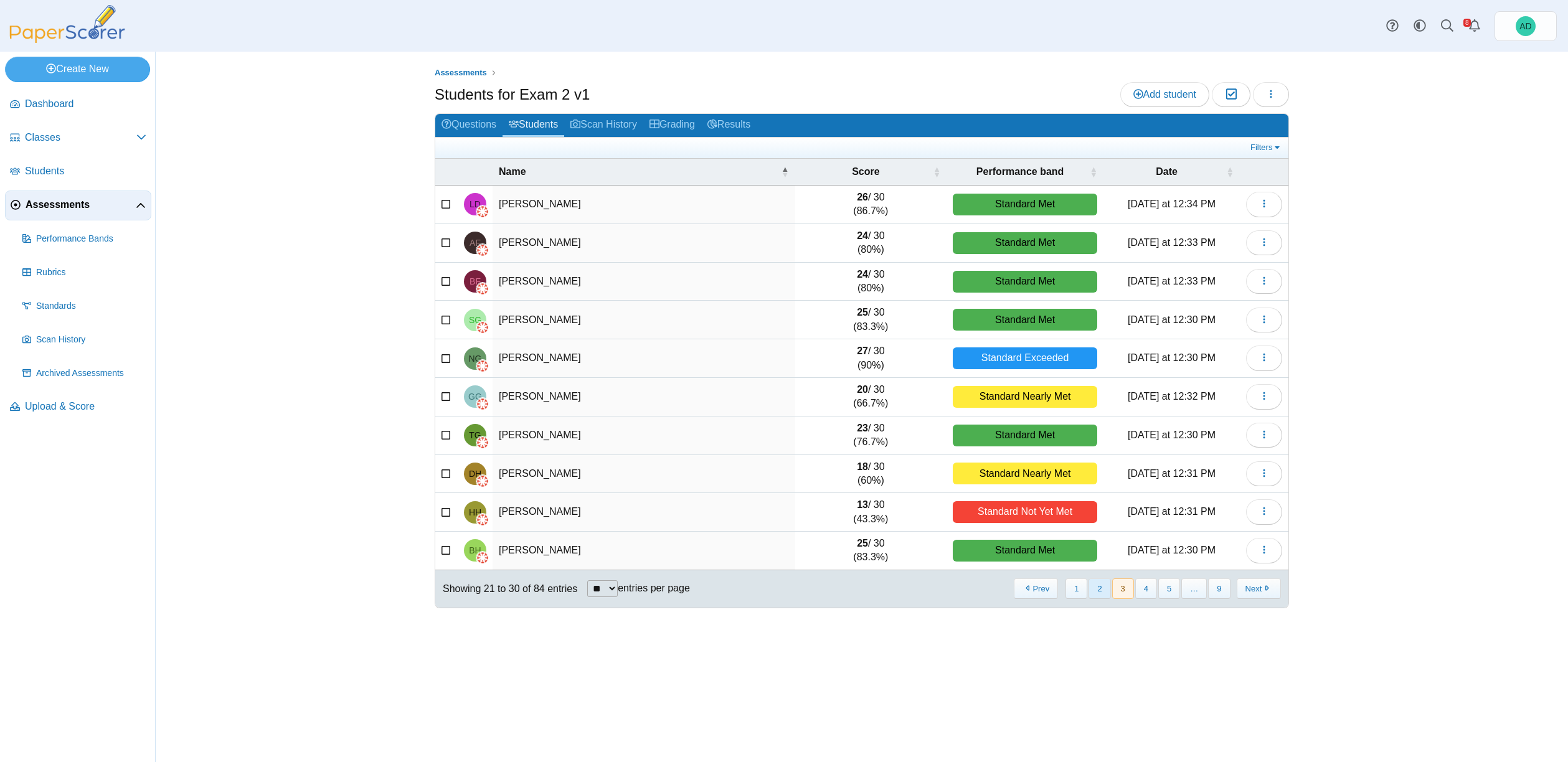
click at [1103, 589] on button "2" at bounding box center [1100, 588] width 22 height 21
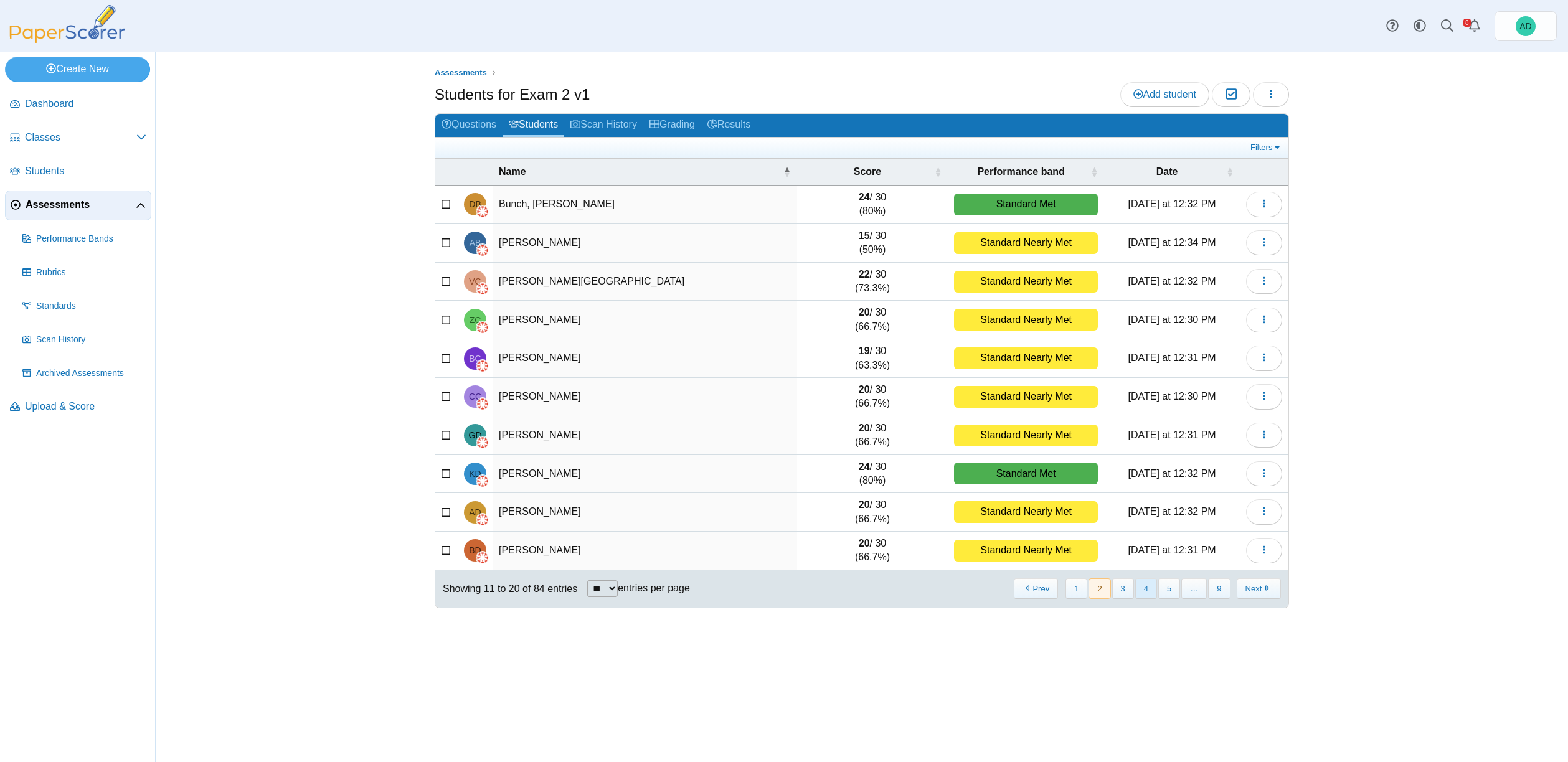
click at [1147, 591] on button "4" at bounding box center [1146, 588] width 22 height 21
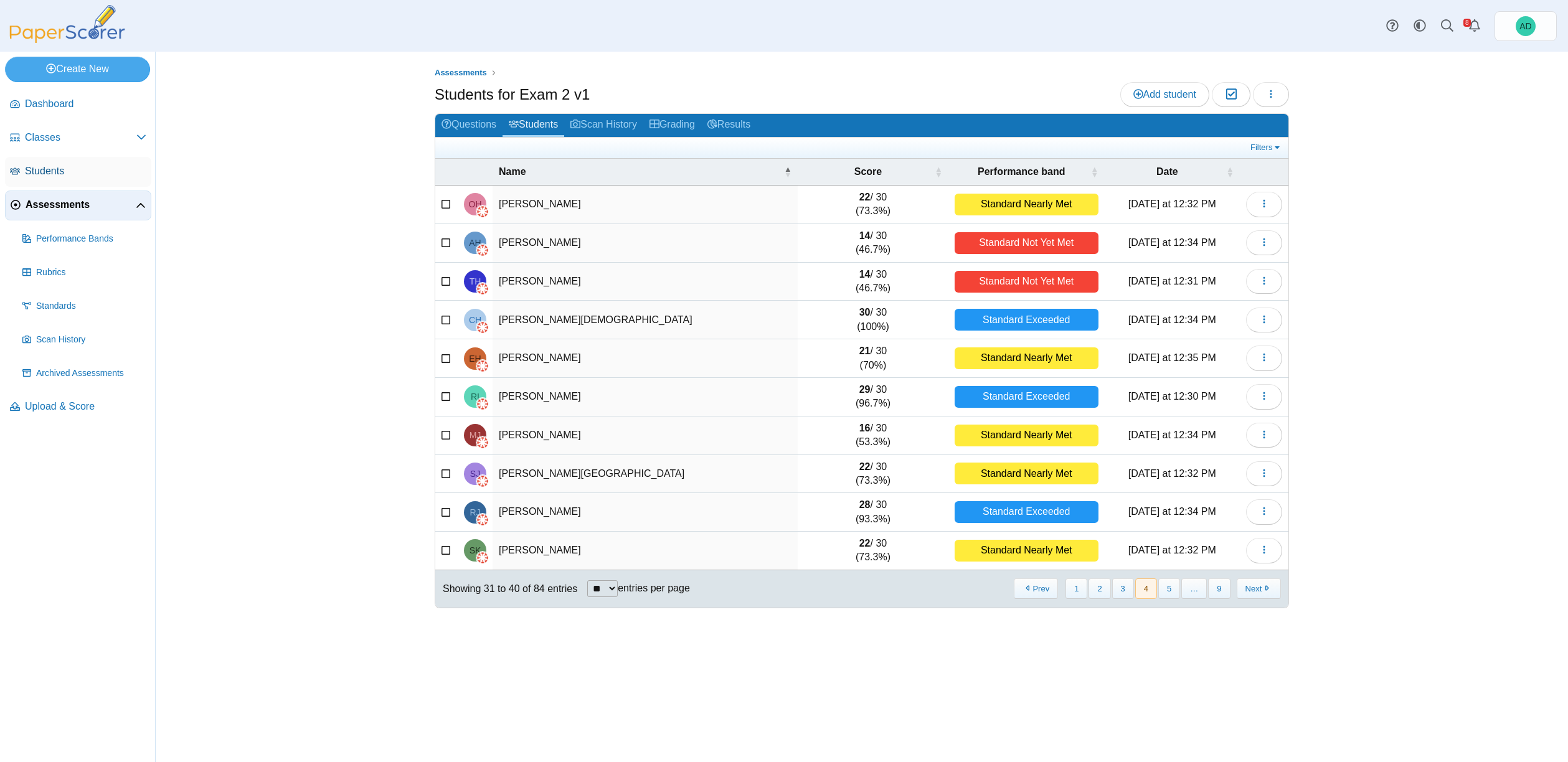
click at [51, 172] on span "Students" at bounding box center [85, 171] width 122 height 14
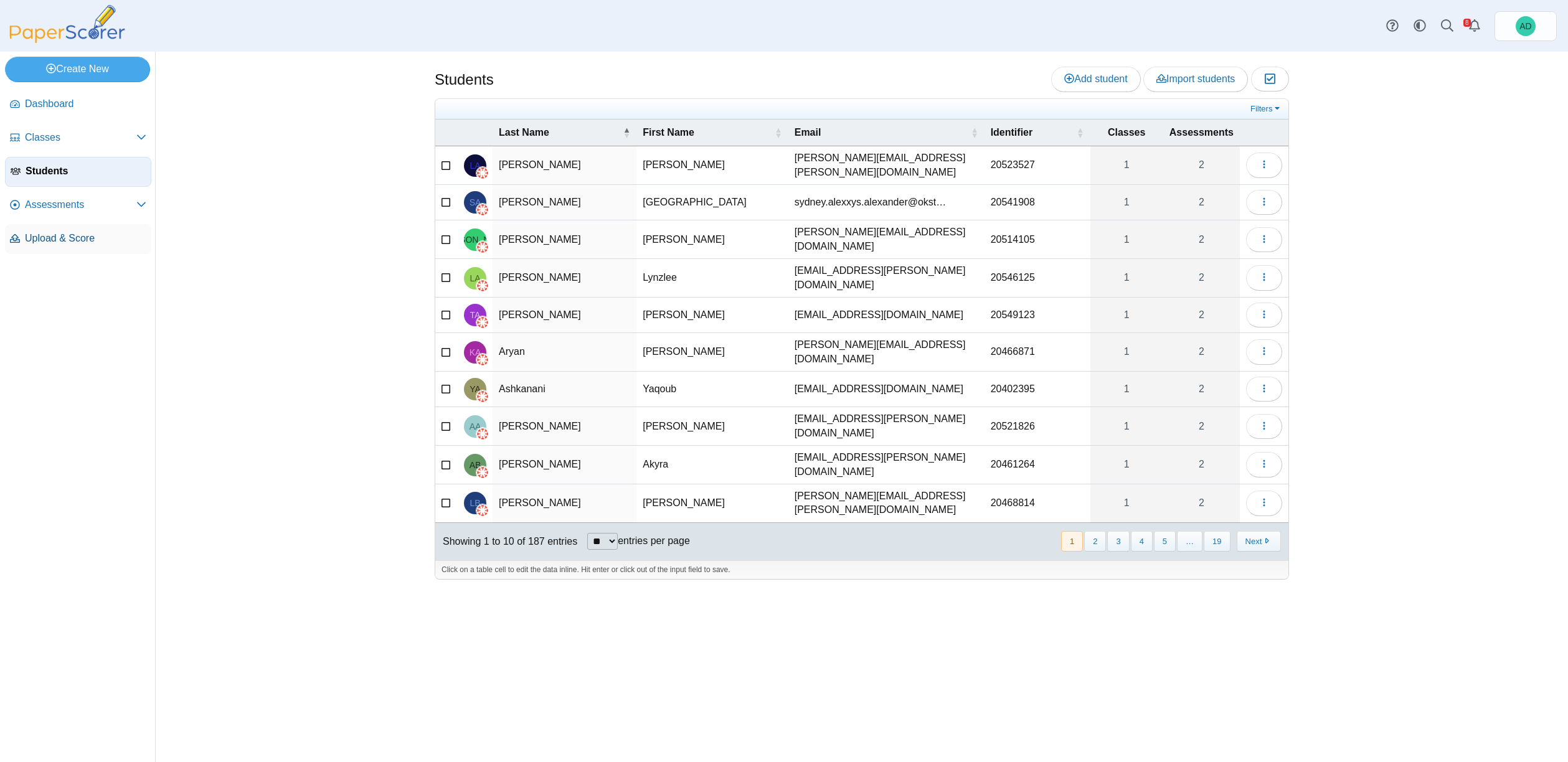
click at [60, 237] on span "Upload & Score" at bounding box center [85, 238] width 122 height 14
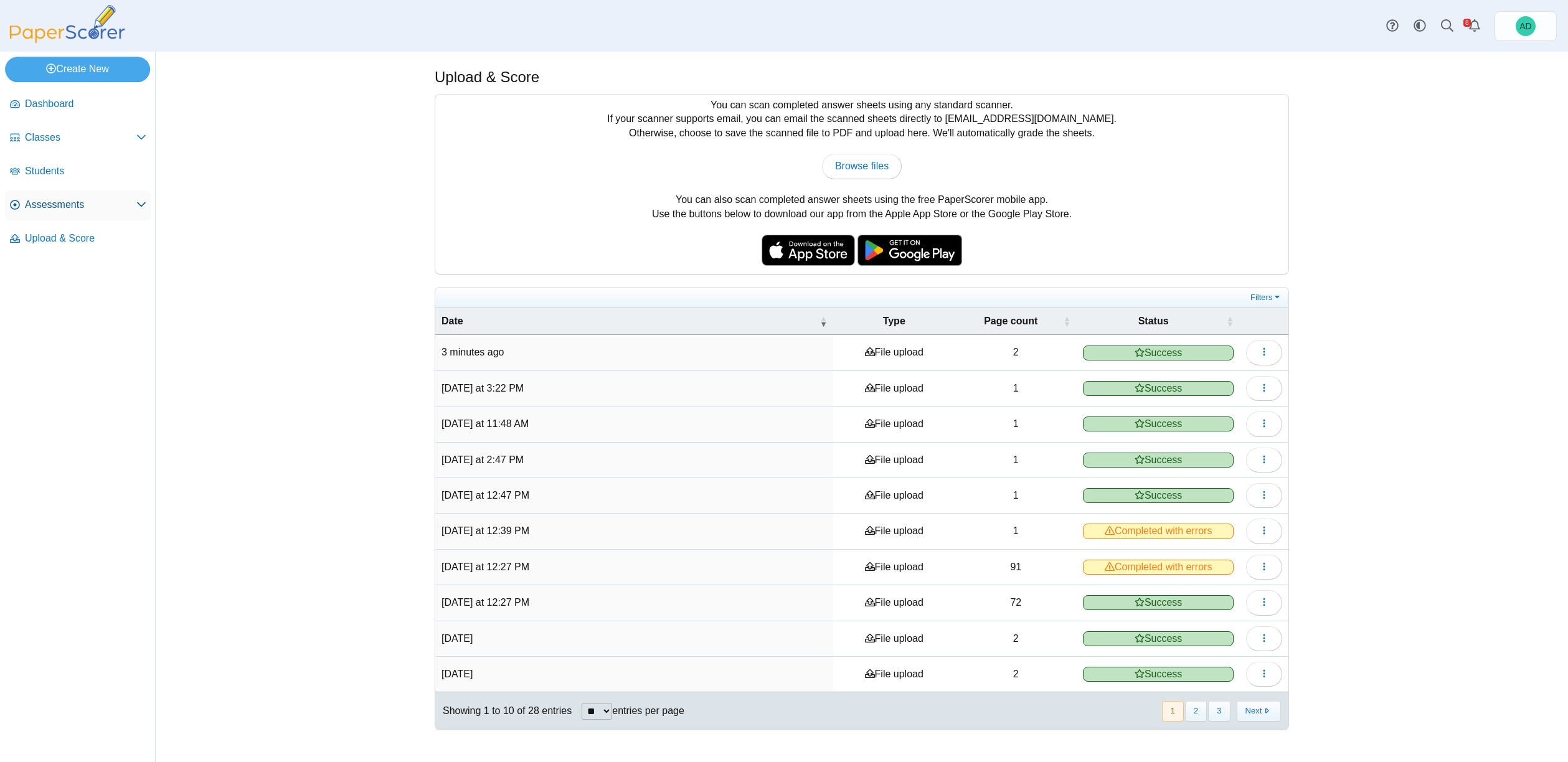
click at [69, 210] on span "Assessments" at bounding box center [80, 205] width 112 height 14
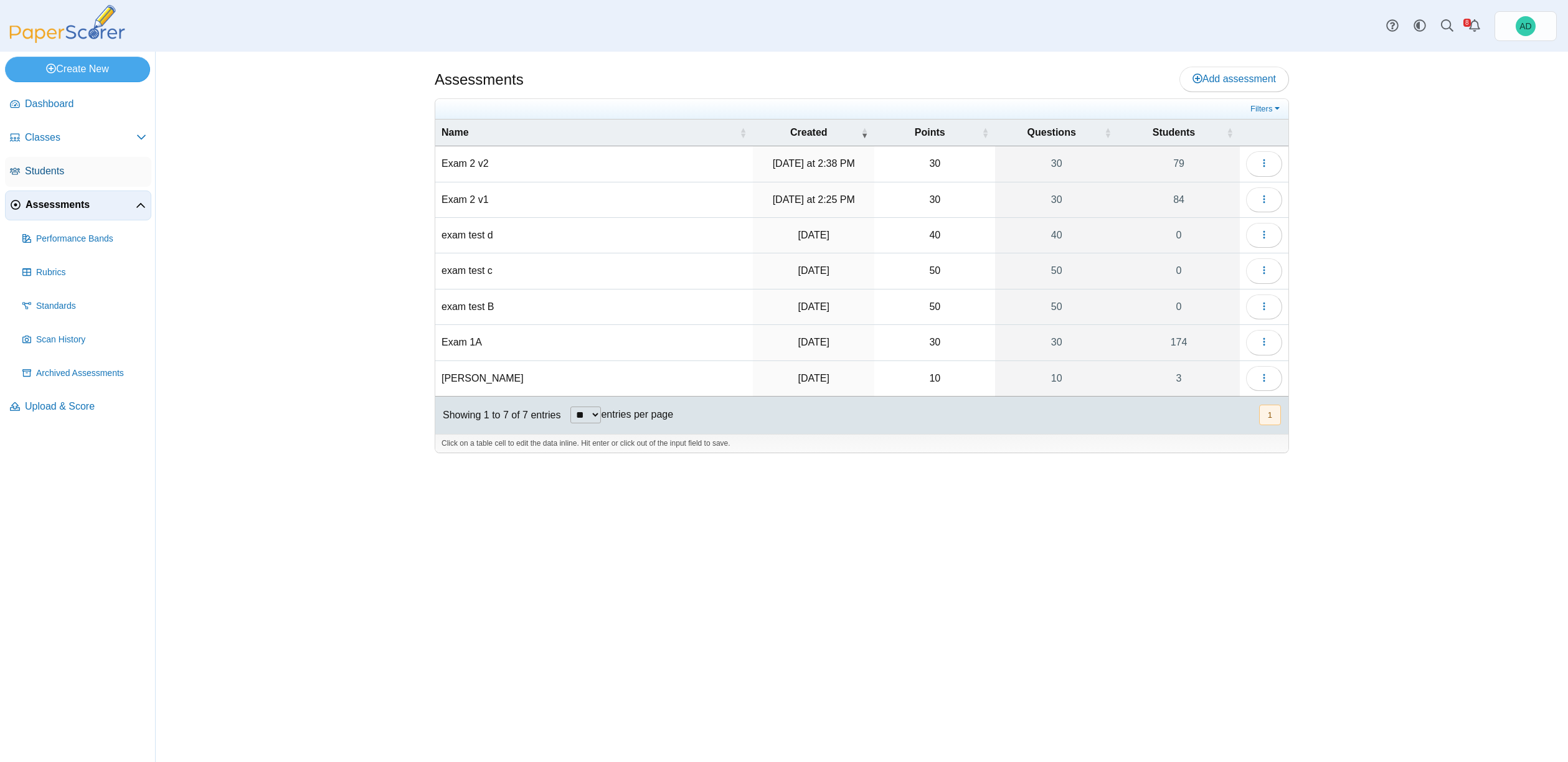
click at [58, 171] on span "Students" at bounding box center [85, 171] width 122 height 14
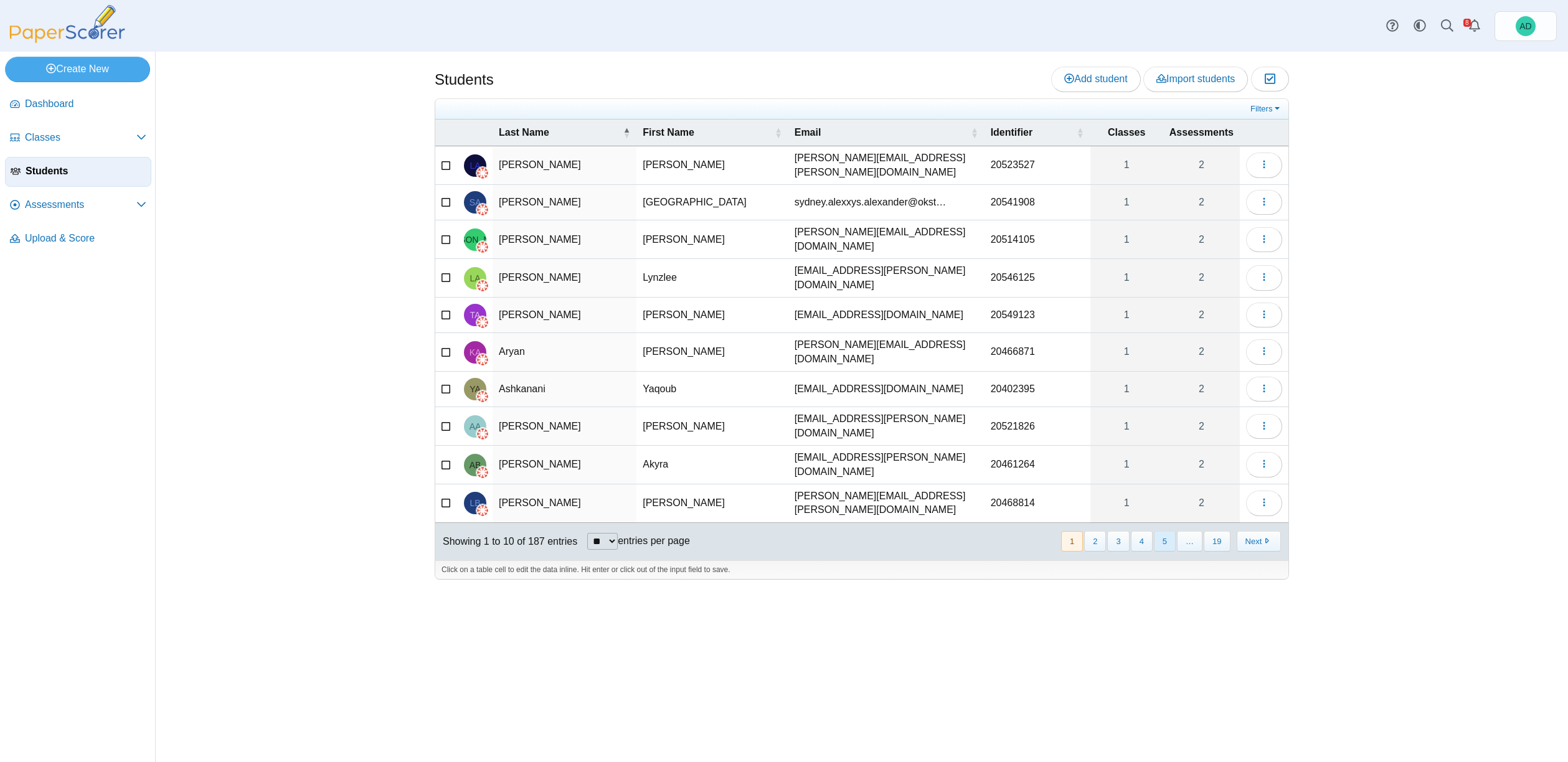
click at [1167, 531] on button "5" at bounding box center [1165, 541] width 22 height 21
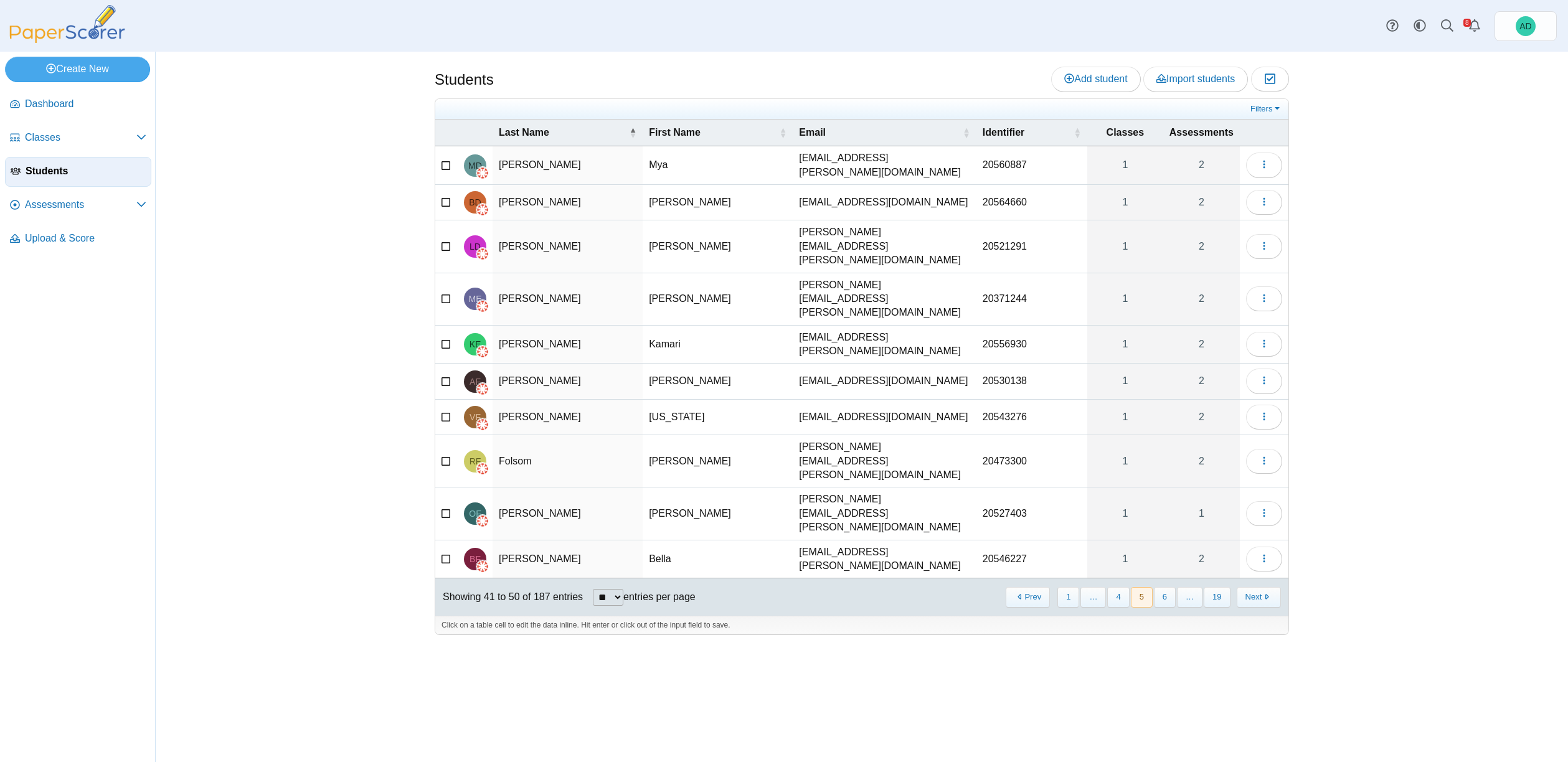
click at [1134, 587] on button "5" at bounding box center [1141, 597] width 22 height 21
click at [1121, 587] on button "4" at bounding box center [1118, 597] width 22 height 21
